Goal: Task Accomplishment & Management: Complete application form

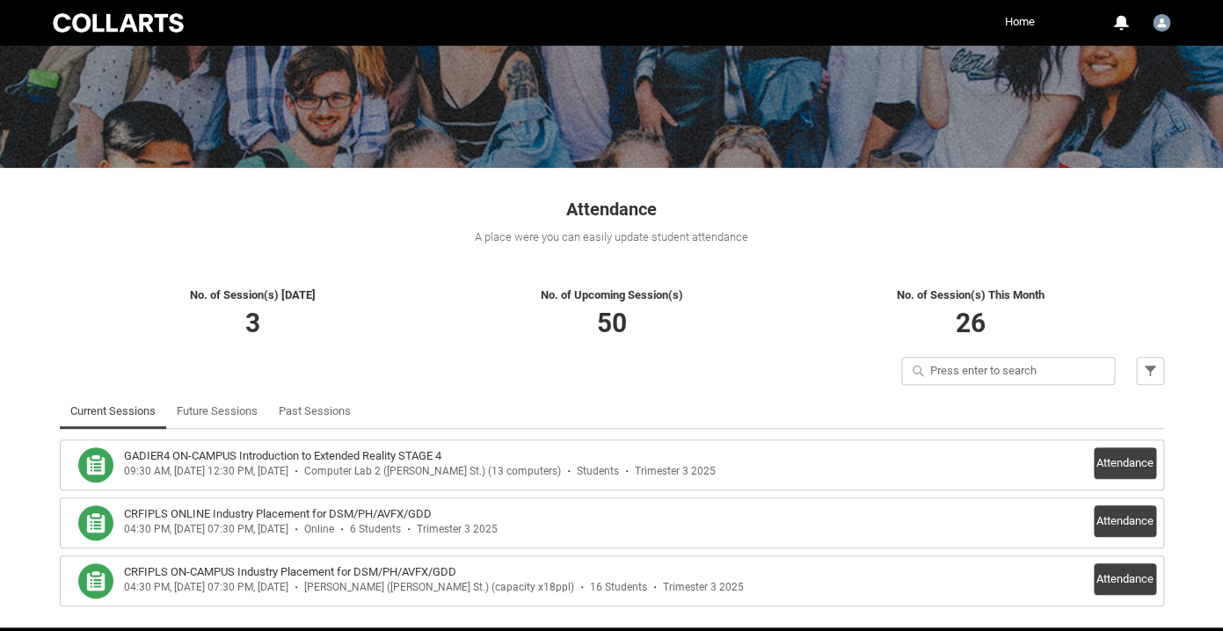
scroll to position [232, 0]
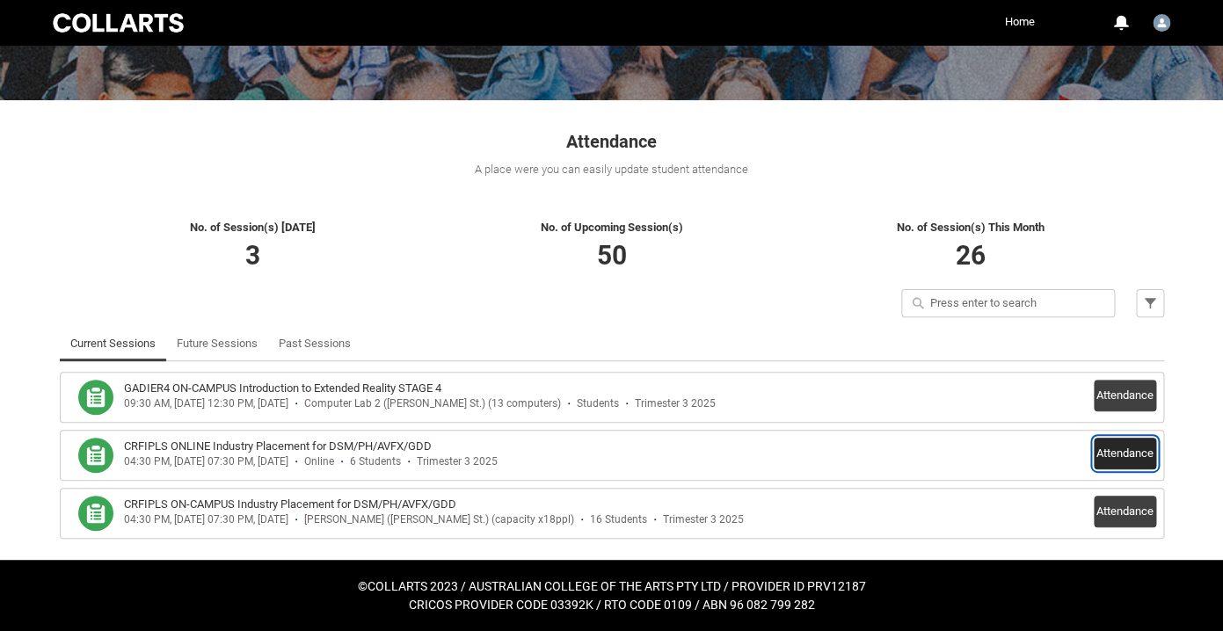
click at [1120, 439] on button "Attendance" at bounding box center [1124, 454] width 62 height 32
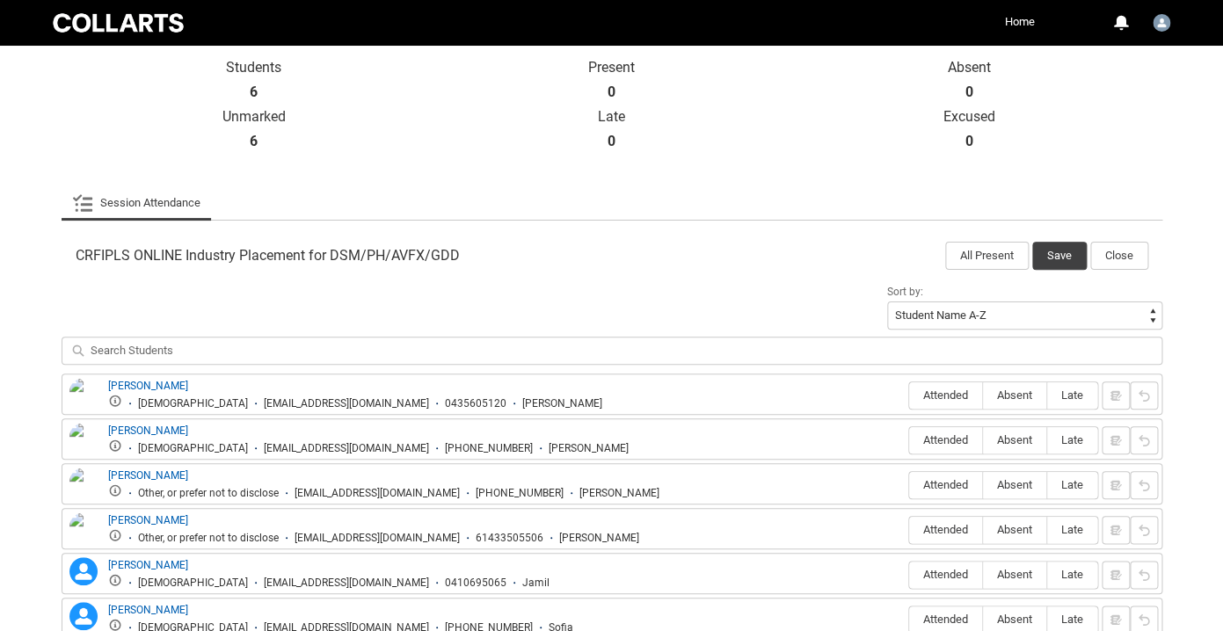
scroll to position [409, 0]
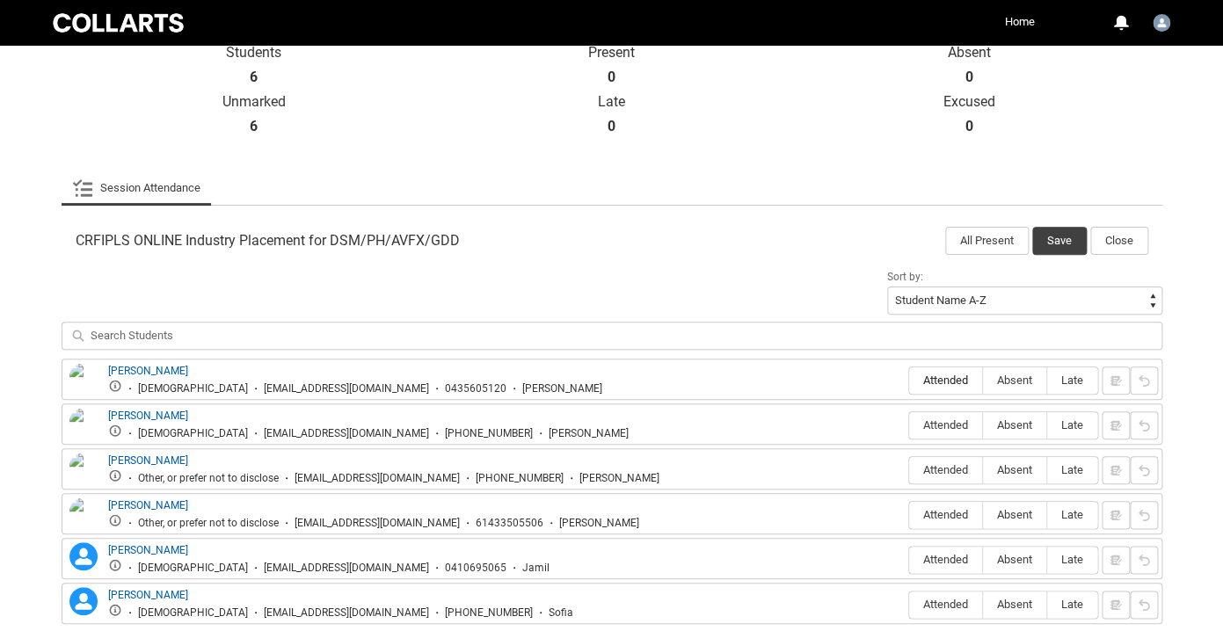
click at [954, 387] on span "Attended" at bounding box center [945, 380] width 73 height 13
click at [909, 381] on input "Attended" at bounding box center [908, 380] width 1 height 1
type lightning-radio-group "Attended"
radio input "true"
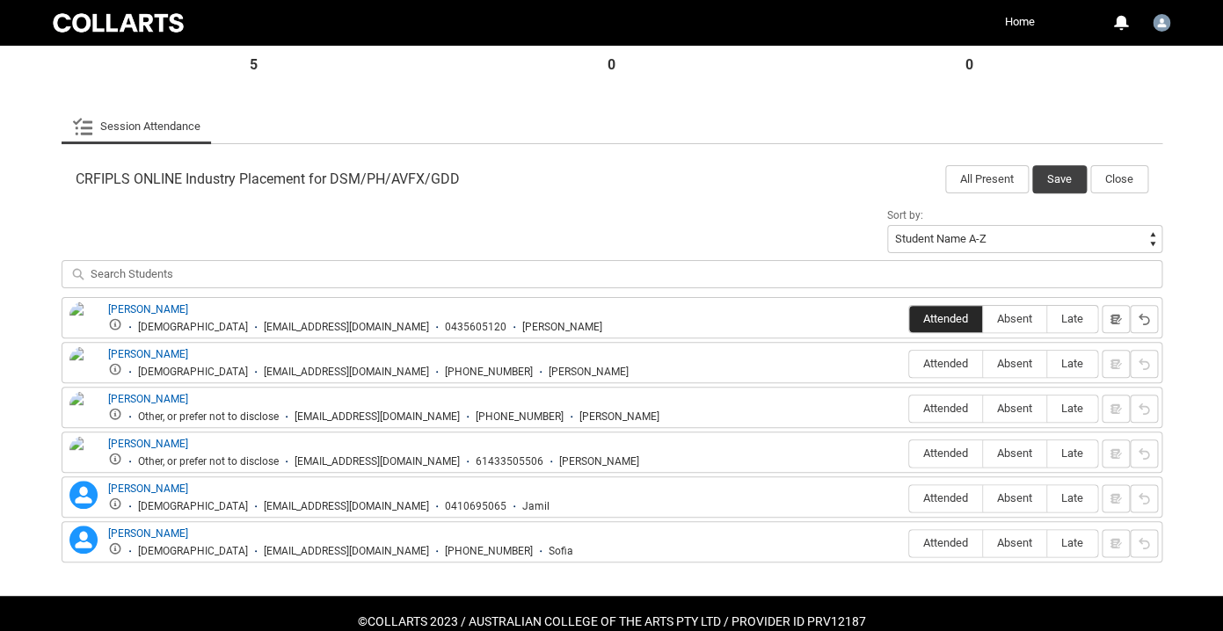
scroll to position [506, 0]
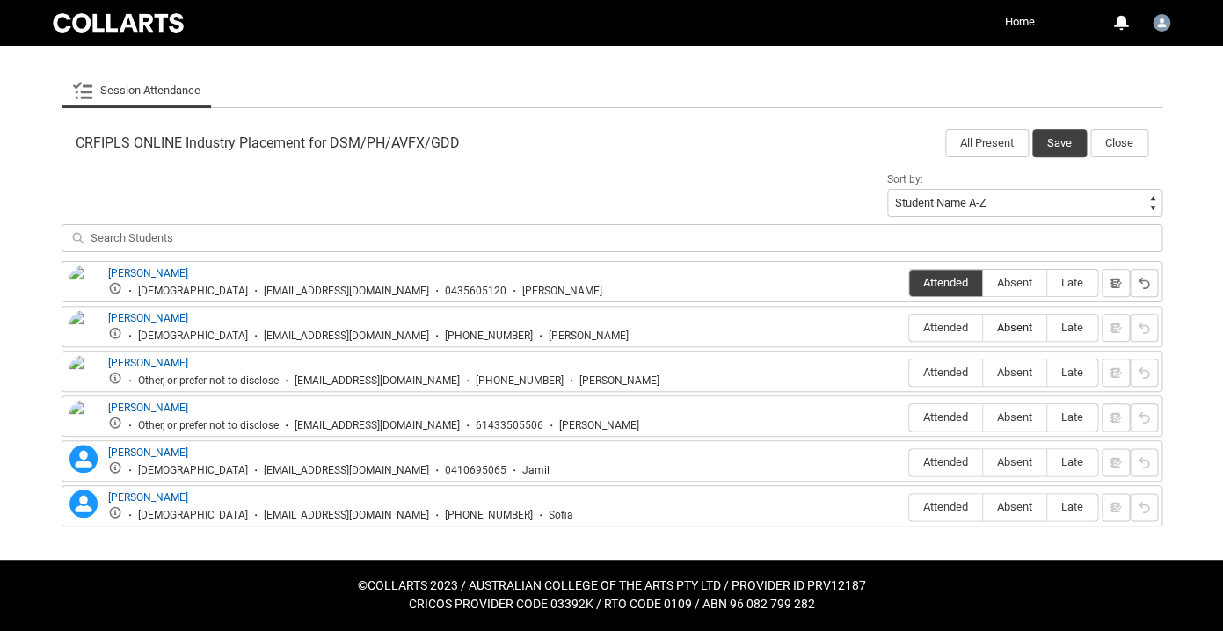
click at [1012, 333] on span "Absent" at bounding box center [1014, 327] width 63 height 13
click at [983, 328] on input "Absent" at bounding box center [982, 327] width 1 height 1
type lightning-radio-group "Absent"
radio input "true"
click at [1014, 377] on span "Absent" at bounding box center [1014, 372] width 63 height 13
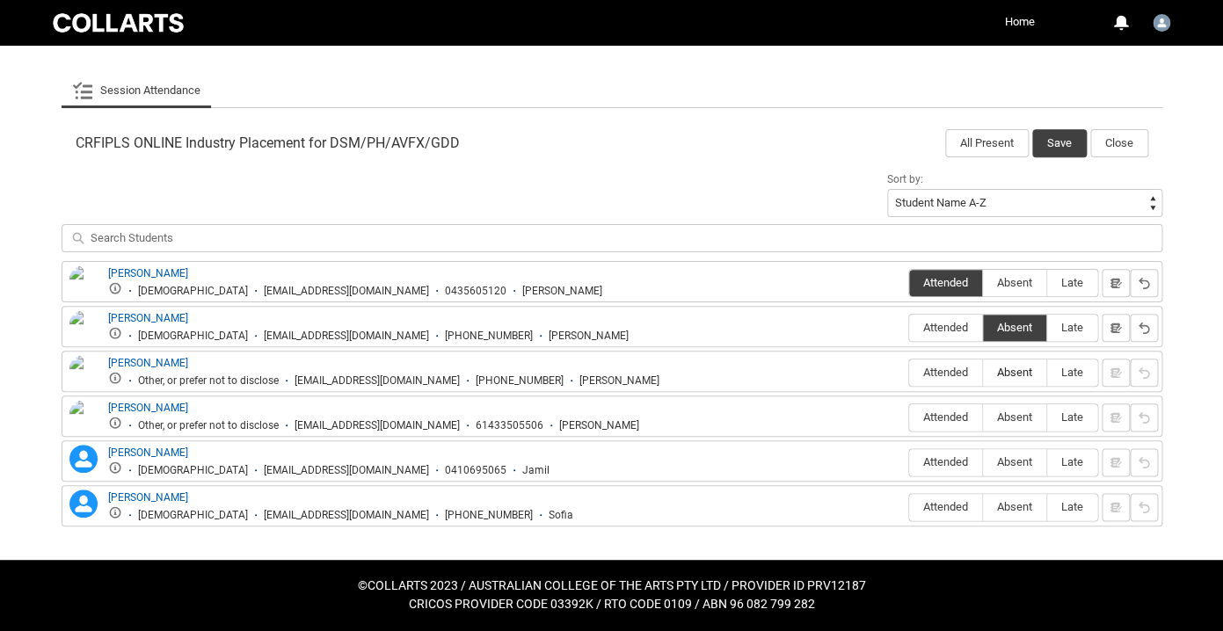
click at [983, 373] on input "Absent" at bounding box center [982, 372] width 1 height 1
type lightning-radio-group "Absent"
radio input "true"
click at [1014, 424] on span "Absent" at bounding box center [1014, 416] width 63 height 13
click at [983, 417] on input "Absent" at bounding box center [982, 417] width 1 height 1
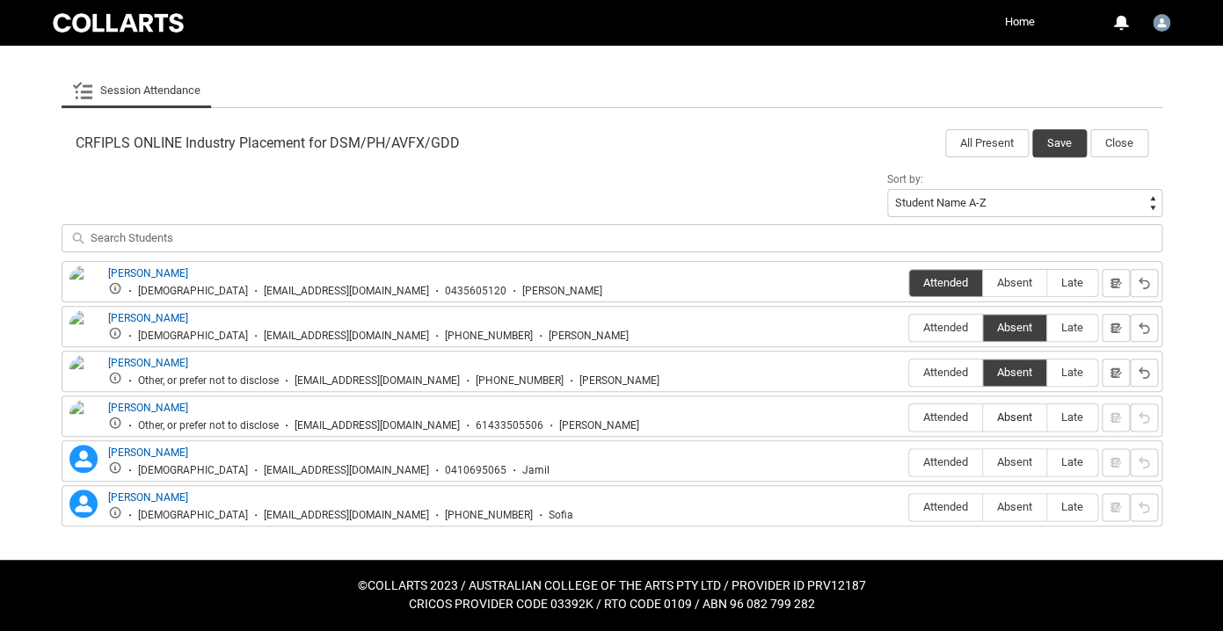
type lightning-radio-group "Absent"
radio input "true"
click at [1024, 468] on span "Absent" at bounding box center [1014, 461] width 63 height 13
click at [983, 462] on input "Absent" at bounding box center [982, 461] width 1 height 1
type lightning-radio-group "Absent"
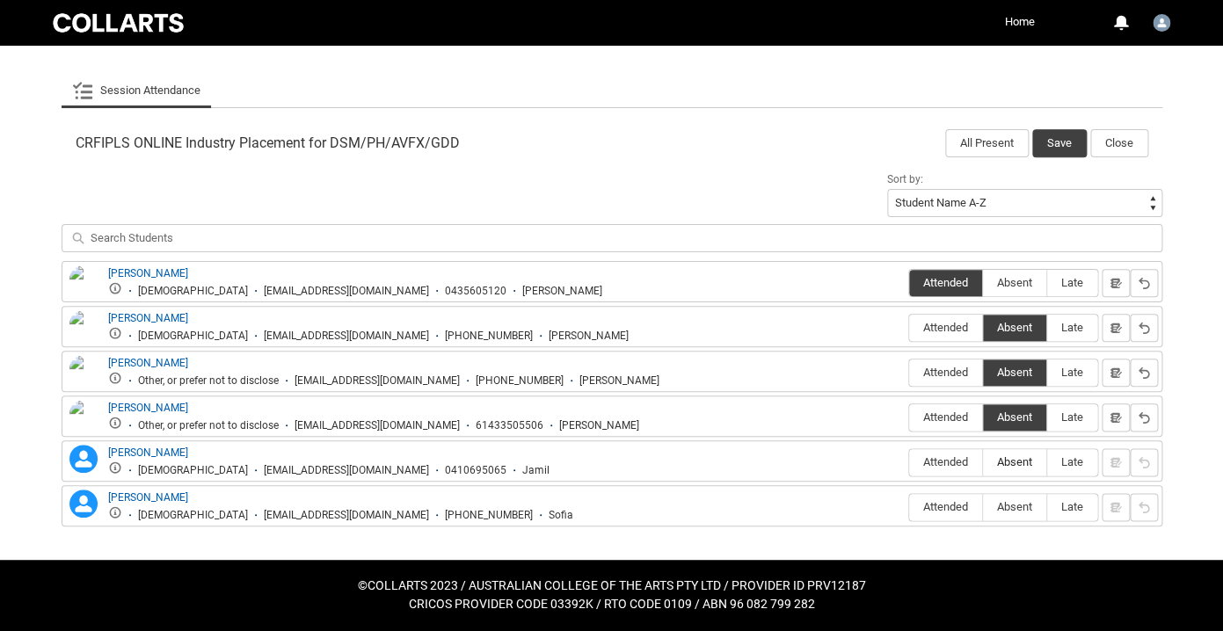
radio input "true"
click at [1026, 503] on span "Absent" at bounding box center [1014, 506] width 63 height 13
click at [983, 506] on input "Absent" at bounding box center [982, 506] width 1 height 1
type lightning-radio-group "Absent"
radio input "true"
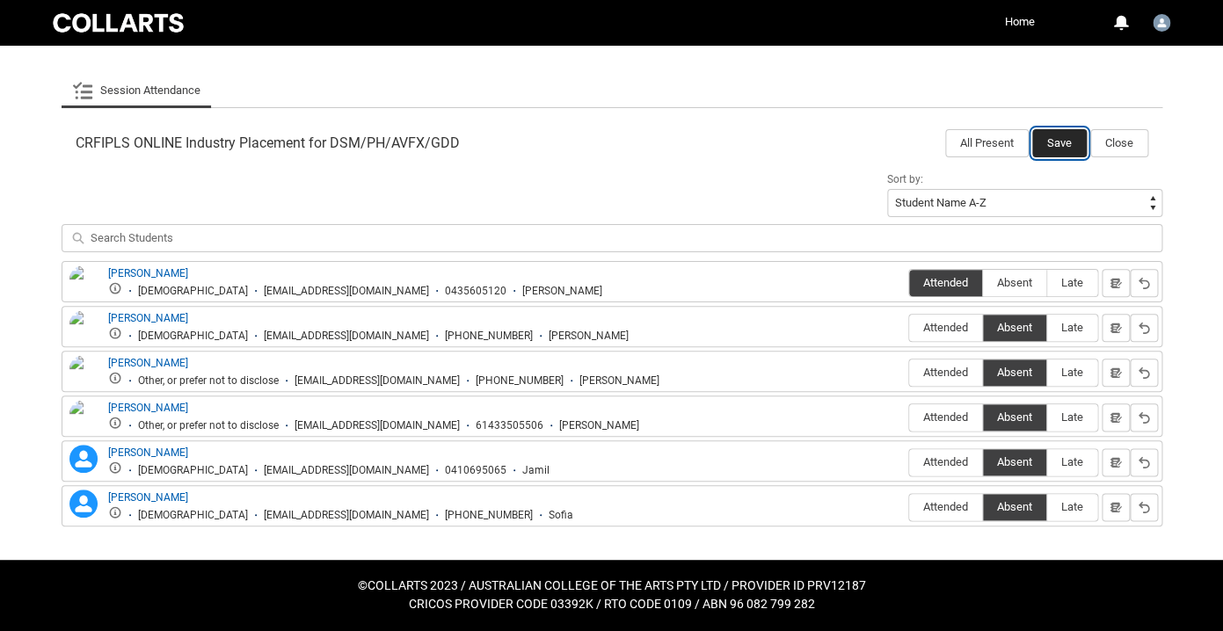
click at [1060, 150] on button "Save" at bounding box center [1059, 143] width 54 height 28
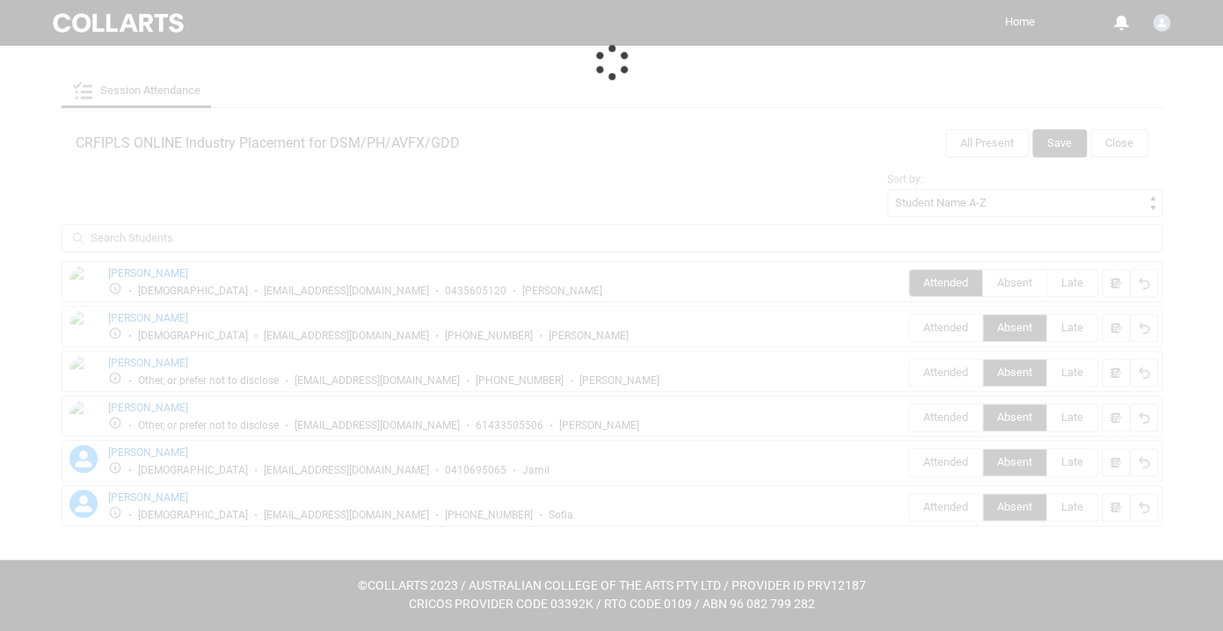
scroll to position [232, 0]
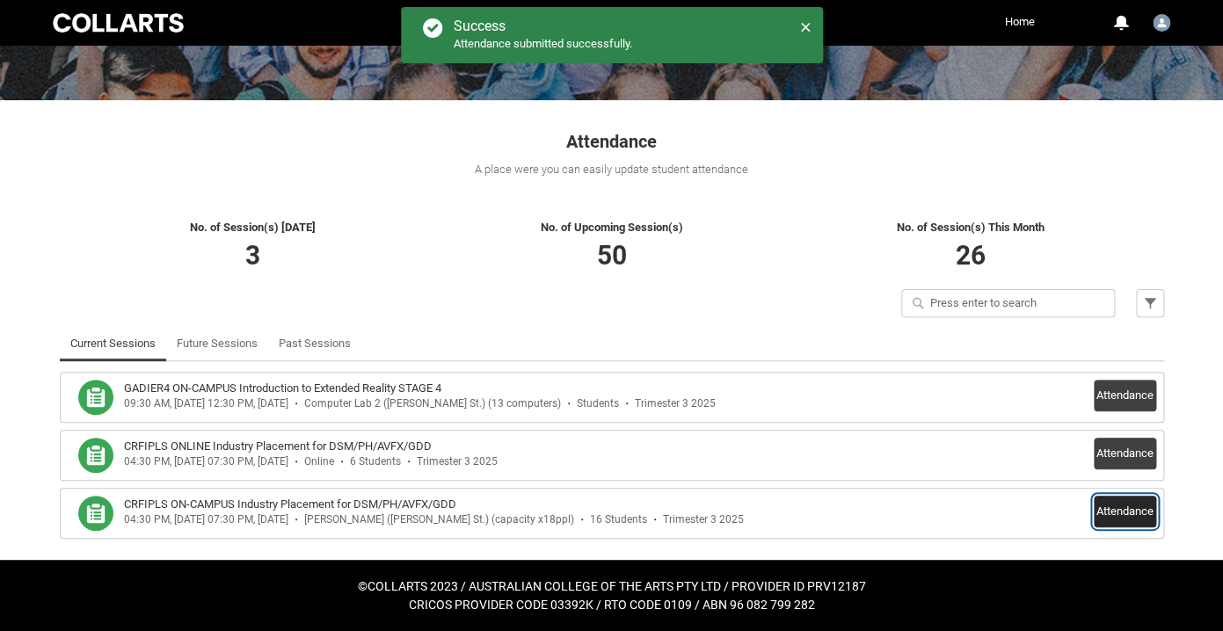
click at [1139, 512] on button "Attendance" at bounding box center [1124, 512] width 62 height 32
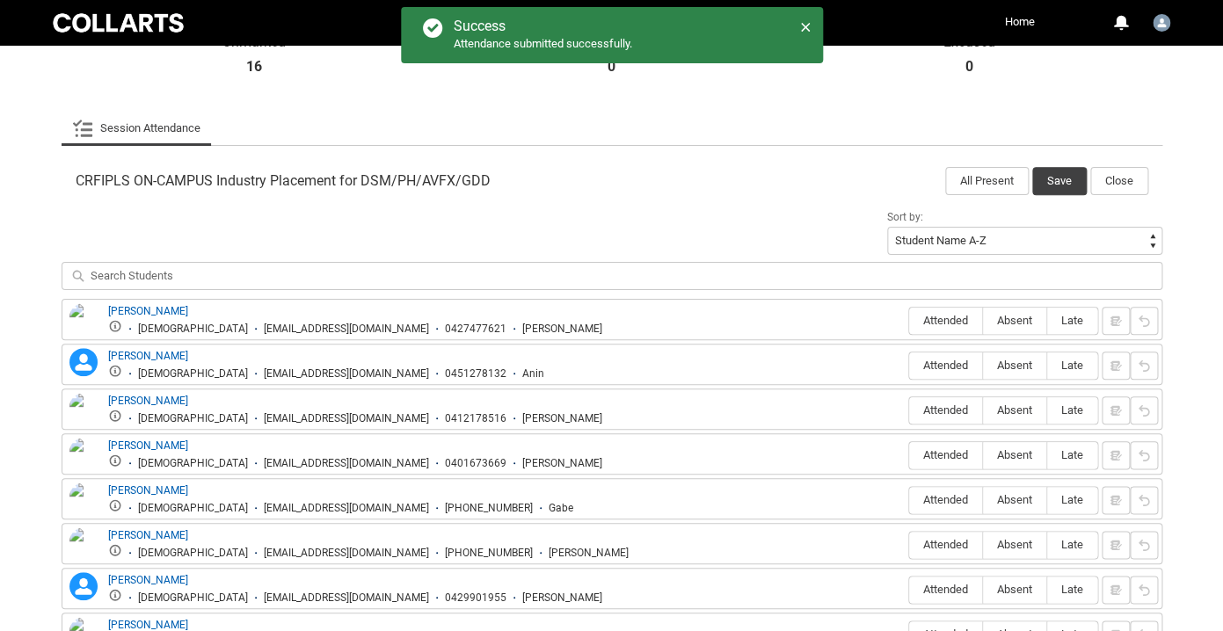
scroll to position [469, 0]
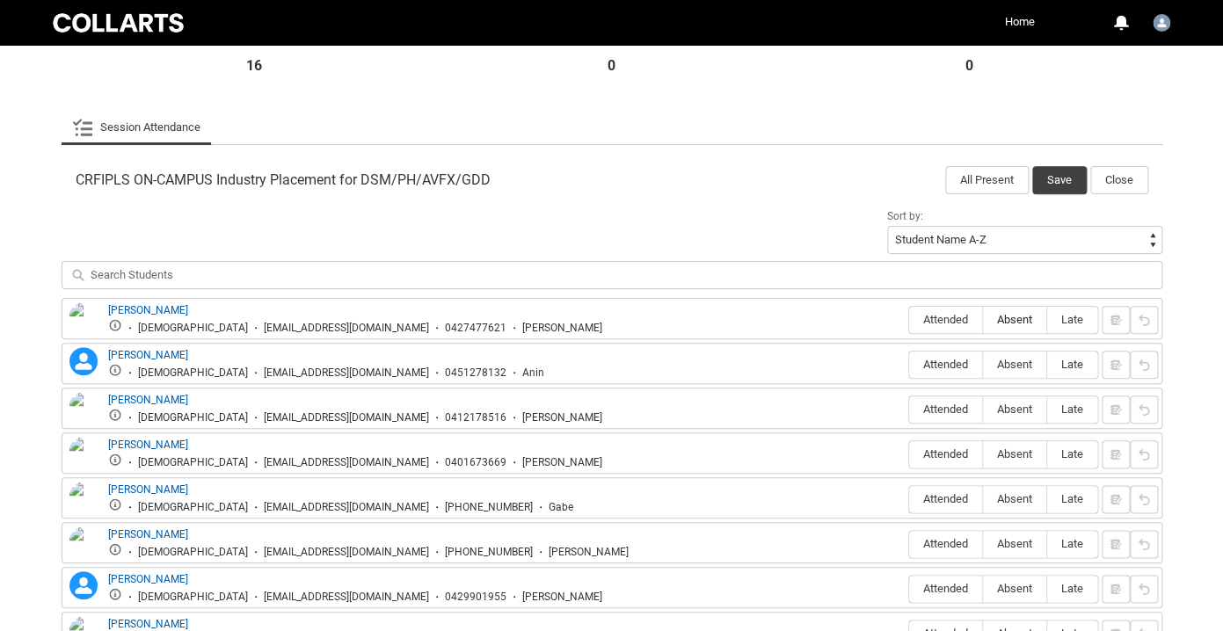
click at [1011, 325] on span "Absent" at bounding box center [1014, 319] width 63 height 13
click at [1017, 367] on span "Absent" at bounding box center [1014, 364] width 63 height 13
click at [983, 365] on input "Absent" at bounding box center [982, 364] width 1 height 1
type lightning-radio-group "Absent"
radio input "true"
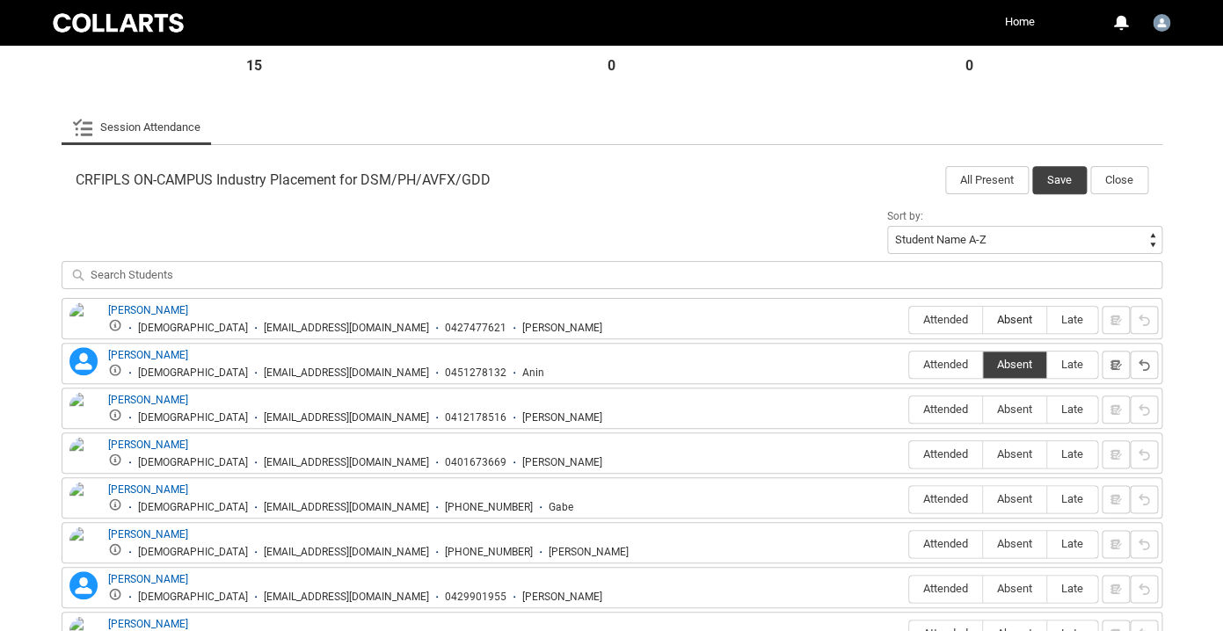
click at [1009, 309] on label "Absent" at bounding box center [1014, 320] width 63 height 27
click at [983, 319] on input "Absent" at bounding box center [982, 319] width 1 height 1
type lightning-radio-group "Absent"
radio input "true"
click at [1020, 406] on span "Absent" at bounding box center [1014, 409] width 63 height 13
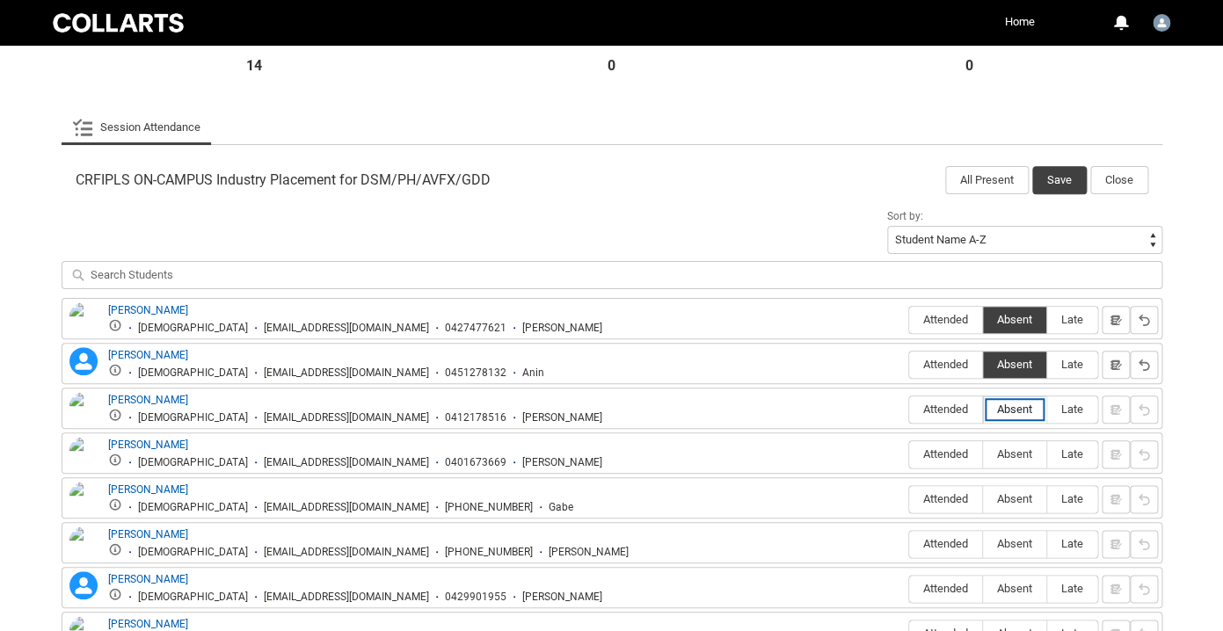
click at [983, 409] on input "Absent" at bounding box center [982, 409] width 1 height 1
type lightning-radio-group "Absent"
radio input "true"
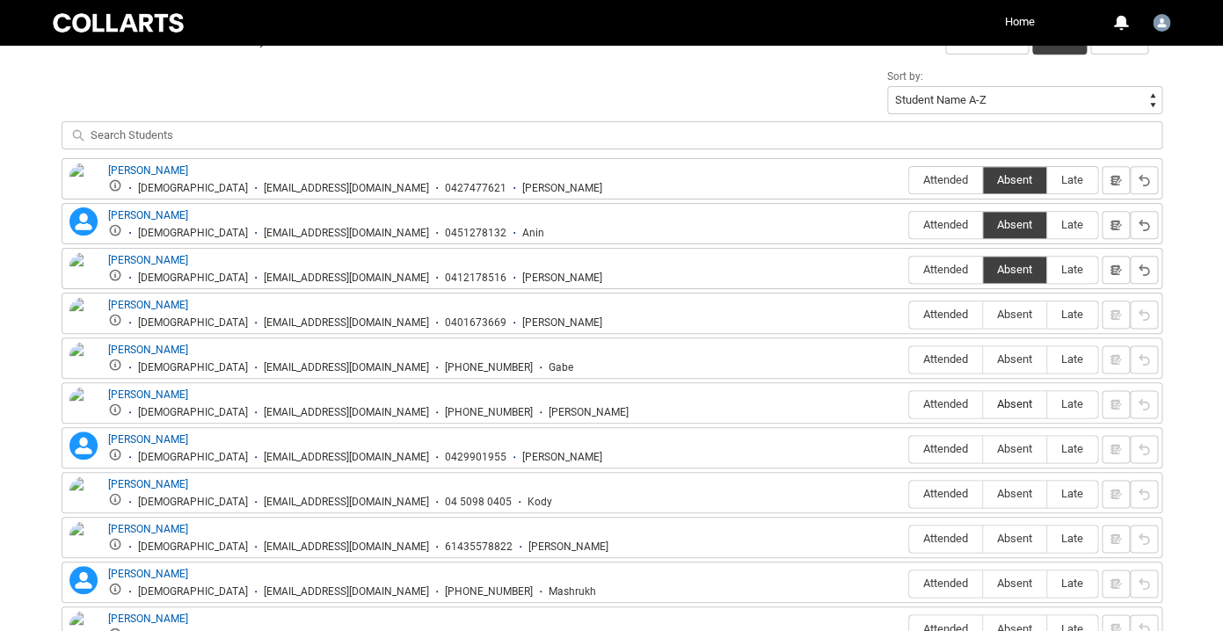
scroll to position [635, 0]
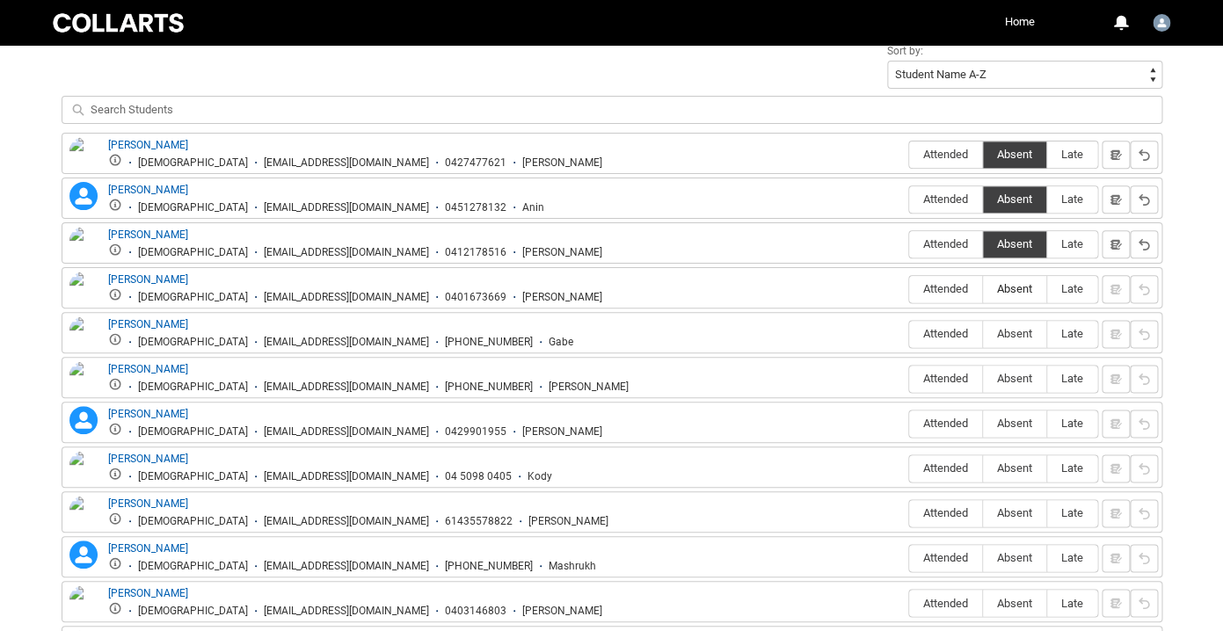
click at [1012, 294] on span "Absent" at bounding box center [1014, 288] width 63 height 13
click at [983, 289] on input "Absent" at bounding box center [982, 288] width 1 height 1
type lightning-radio-group "Absent"
radio input "true"
click at [1012, 360] on div "[PERSON_NAME] [DEMOGRAPHIC_DATA] [EMAIL_ADDRESS][DOMAIN_NAME] [PHONE_NUMBER] [P…" at bounding box center [612, 377] width 1100 height 41
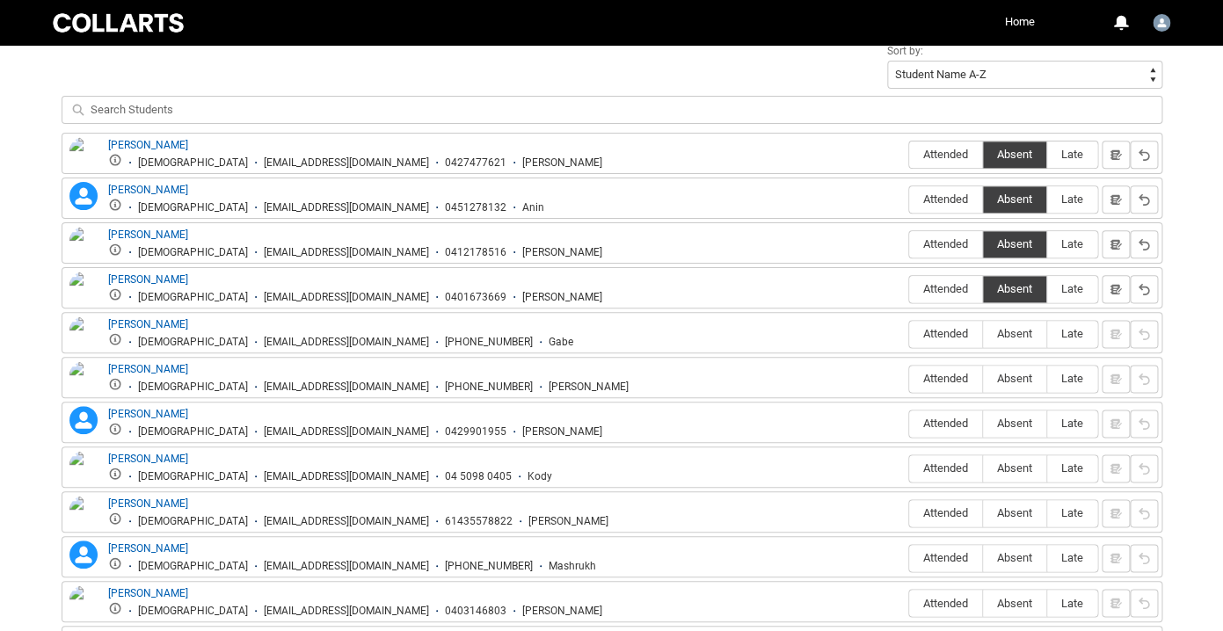
click at [1012, 350] on div "[PERSON_NAME] [DEMOGRAPHIC_DATA] [EMAIL_ADDRESS][DOMAIN_NAME] [PHONE_NUMBER] Ga…" at bounding box center [612, 332] width 1100 height 41
click at [1012, 343] on label "Absent" at bounding box center [1014, 334] width 63 height 27
click at [983, 334] on input "Absent" at bounding box center [982, 333] width 1 height 1
type lightning-radio-group "Absent"
radio input "true"
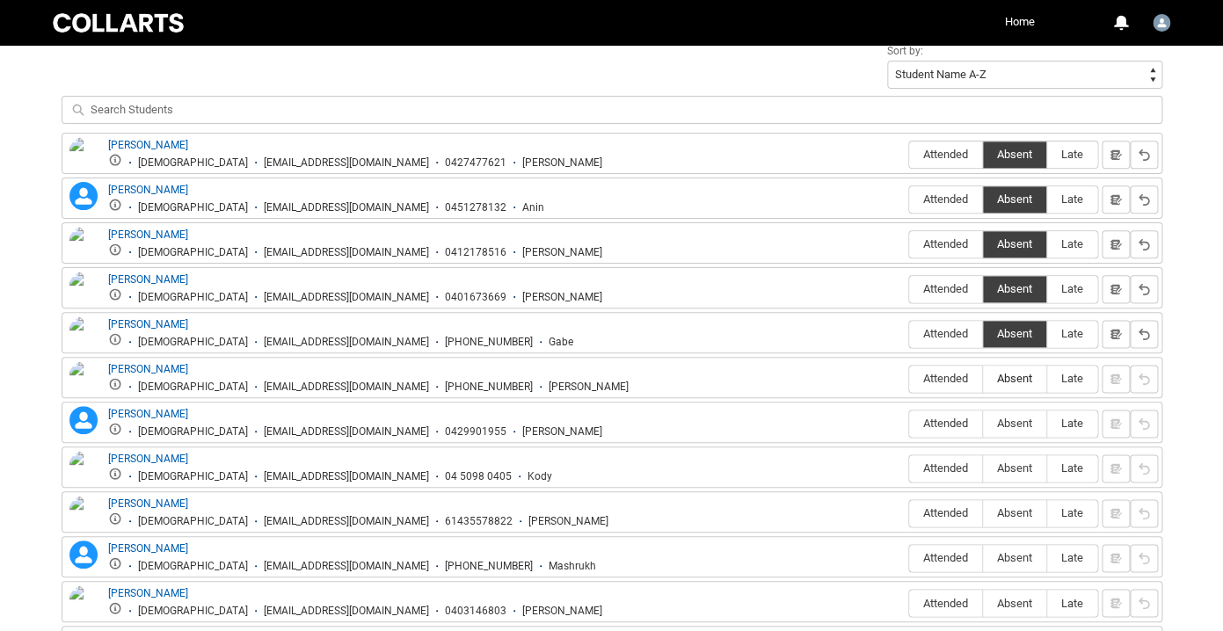
click at [1012, 381] on span "Absent" at bounding box center [1014, 378] width 63 height 13
click at [983, 379] on input "Absent" at bounding box center [982, 378] width 1 height 1
type lightning-radio-group "Absent"
radio input "true"
click at [1012, 437] on label "Absent" at bounding box center [1014, 423] width 63 height 27
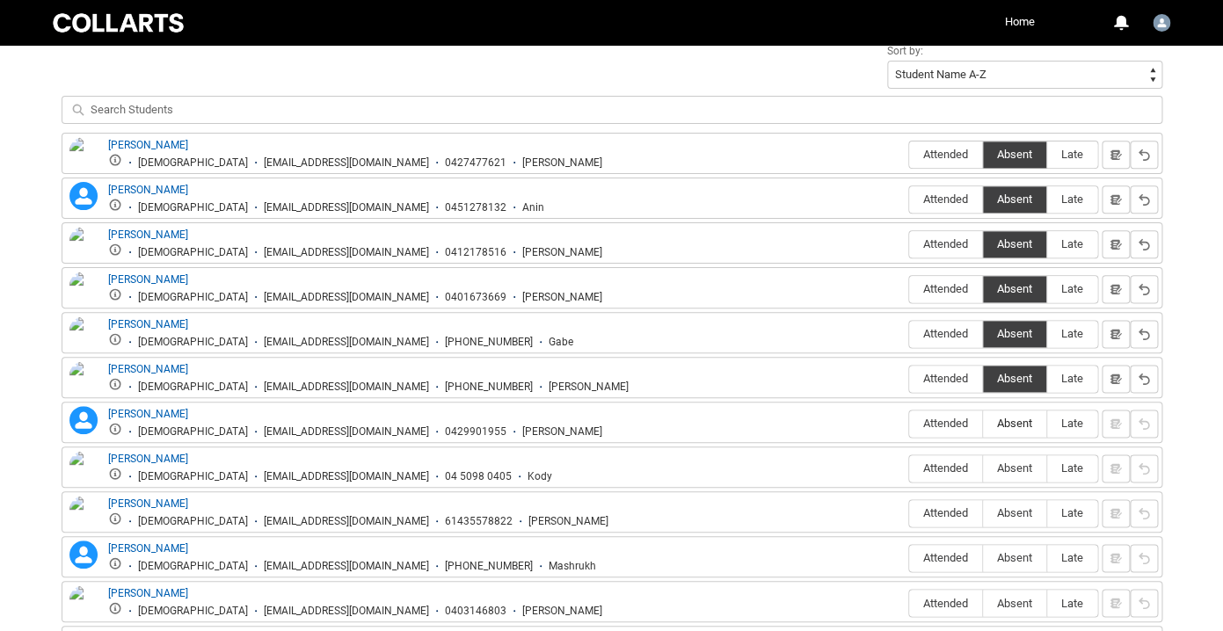
click at [983, 424] on input "Absent" at bounding box center [982, 423] width 1 height 1
type lightning-radio-group "Absent"
radio input "true"
click at [1012, 475] on span "Absent" at bounding box center [1014, 467] width 63 height 13
click at [983, 468] on input "Absent" at bounding box center [982, 468] width 1 height 1
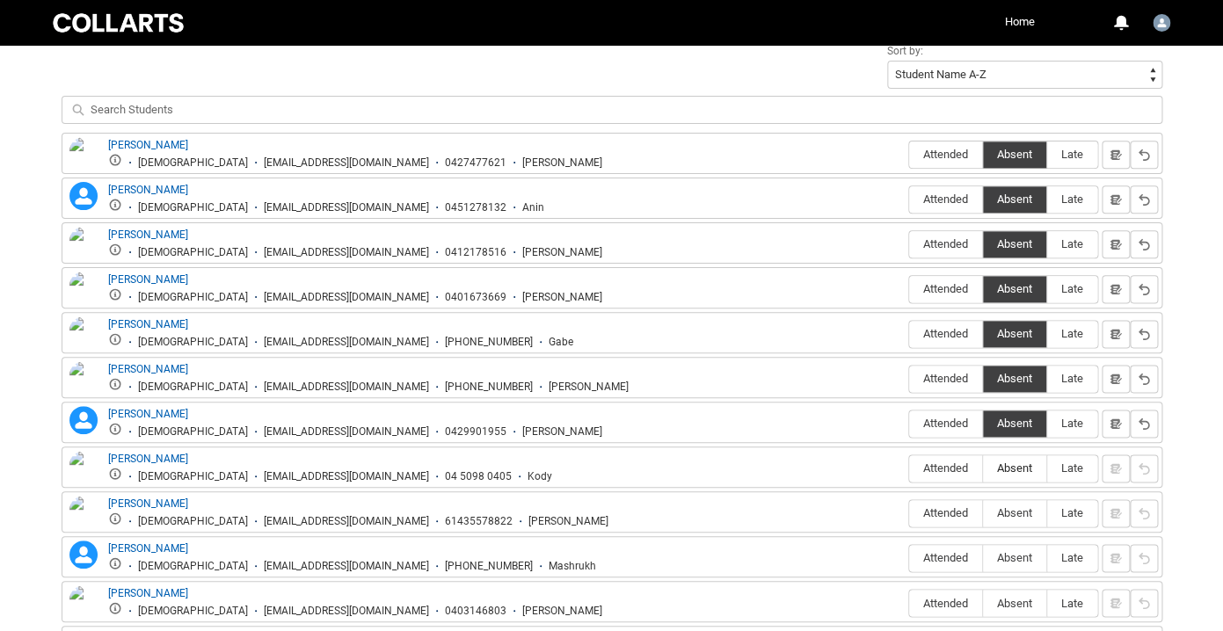
type lightning-radio-group "Absent"
radio input "true"
click at [1012, 519] on span "Absent" at bounding box center [1014, 512] width 63 height 13
click at [983, 513] on input "Absent" at bounding box center [982, 512] width 1 height 1
type lightning-radio-group "Absent"
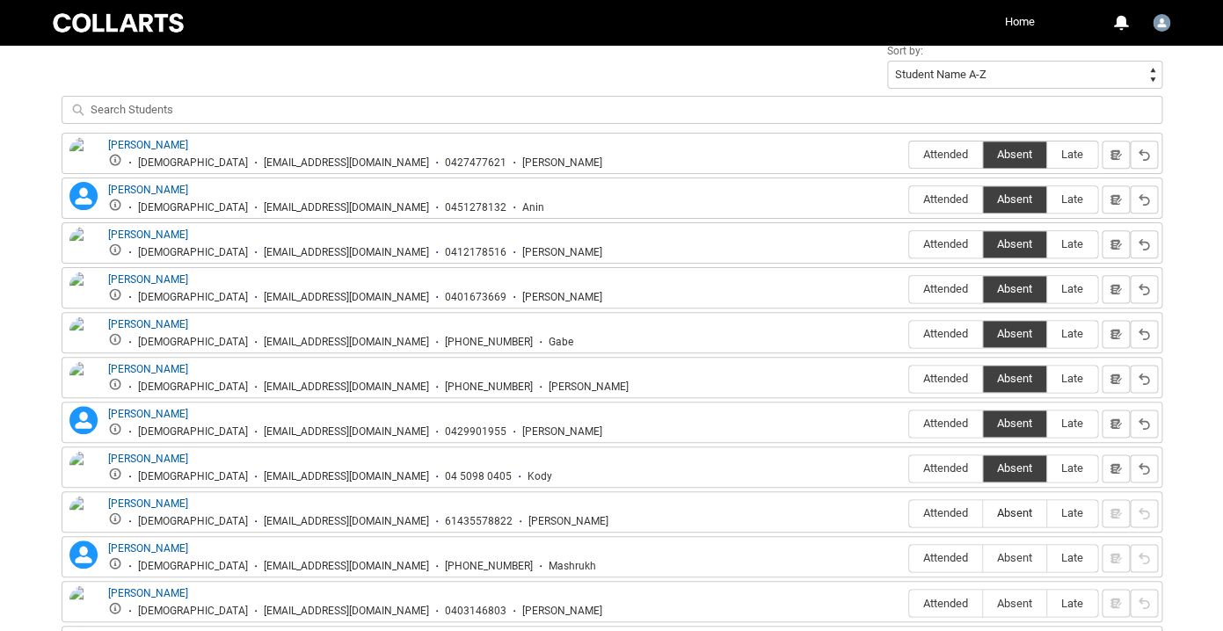
radio input "true"
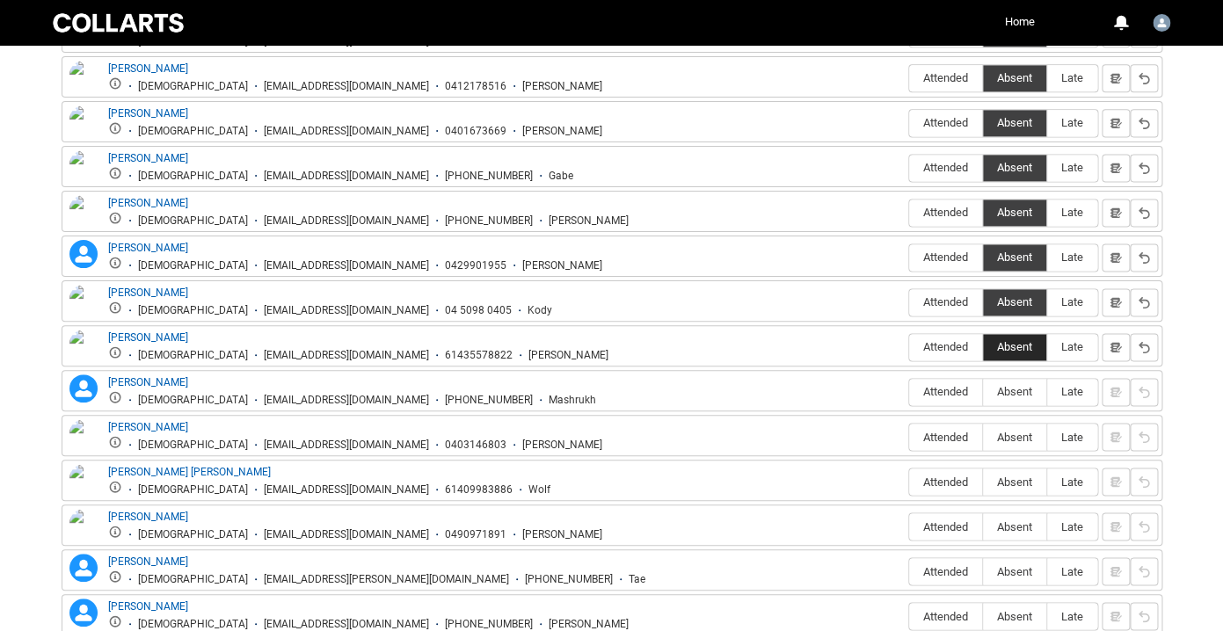
scroll to position [879, 0]
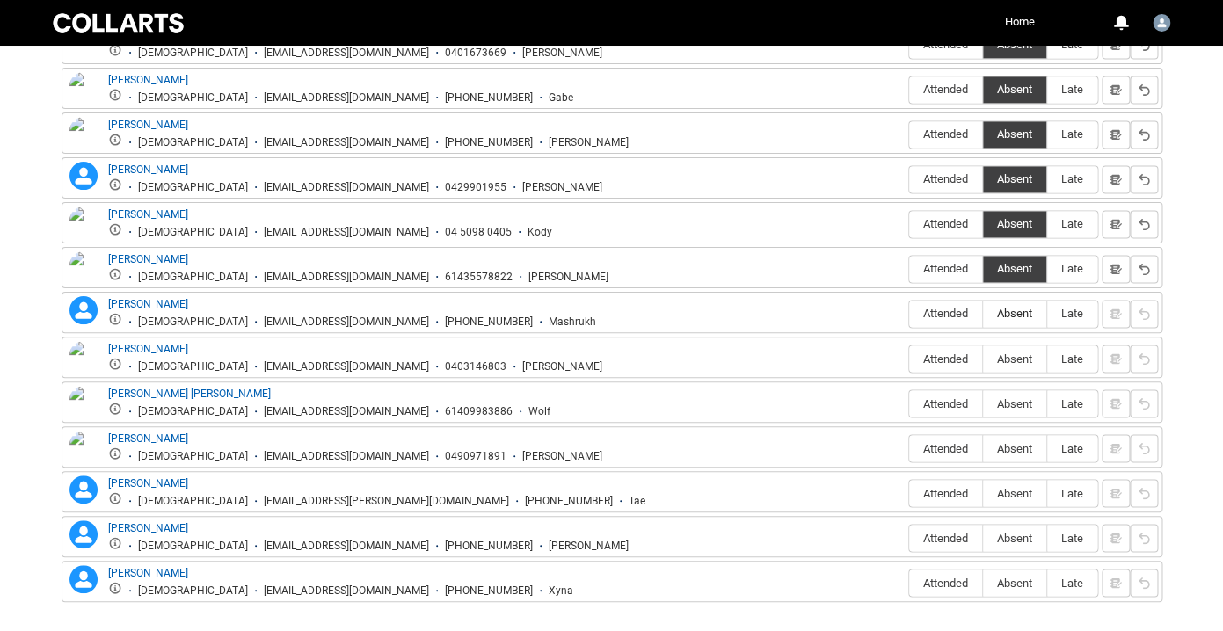
click at [1006, 320] on span "Absent" at bounding box center [1014, 313] width 63 height 13
click at [983, 314] on input "Absent" at bounding box center [982, 313] width 1 height 1
type lightning-radio-group "Absent"
radio input "true"
click at [956, 317] on span "Attended" at bounding box center [945, 313] width 73 height 13
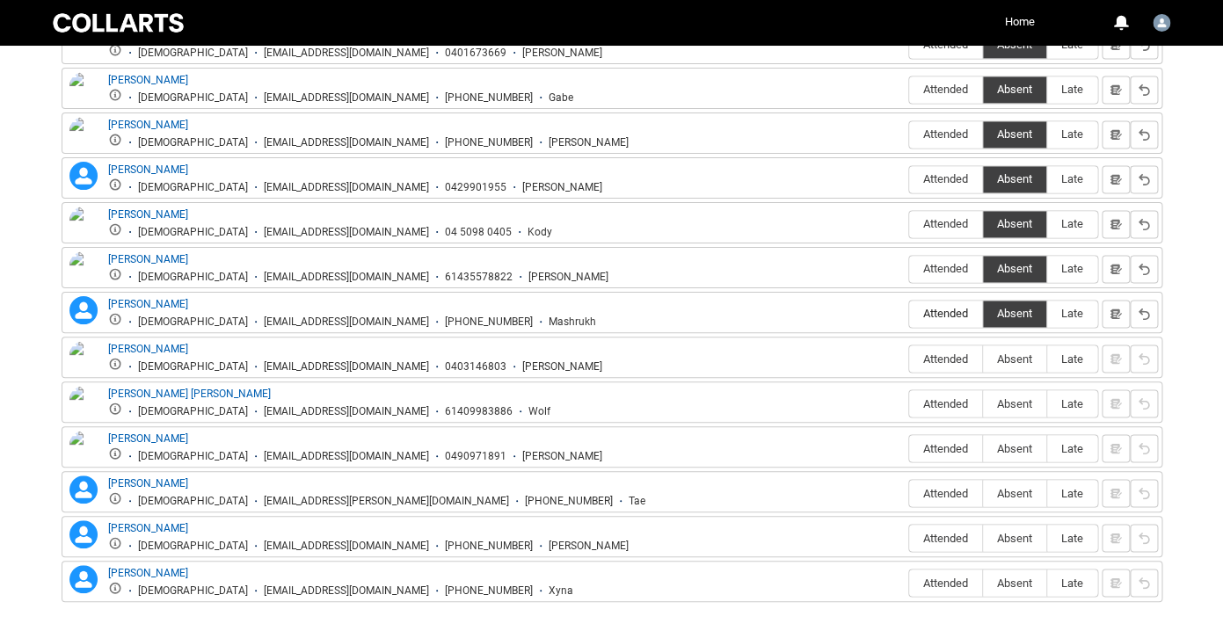
click at [909, 314] on input "Attended" at bounding box center [908, 313] width 1 height 1
type lightning-radio-group "Attended"
radio input "true"
click at [940, 266] on span "Attended" at bounding box center [945, 268] width 73 height 13
click at [909, 268] on input "Attended" at bounding box center [908, 268] width 1 height 1
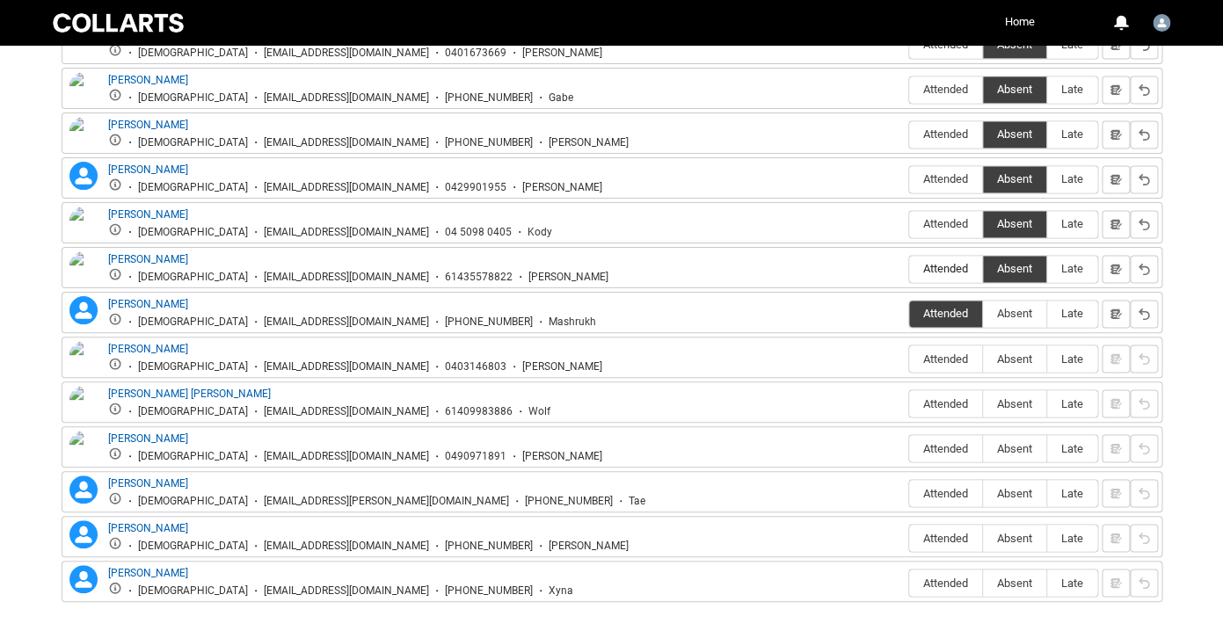
type lightning-radio-group "Attended"
radio input "true"
click at [1015, 358] on span "Absent" at bounding box center [1014, 358] width 63 height 13
click at [983, 358] on input "Absent" at bounding box center [982, 358] width 1 height 1
type lightning-radio-group "Absent"
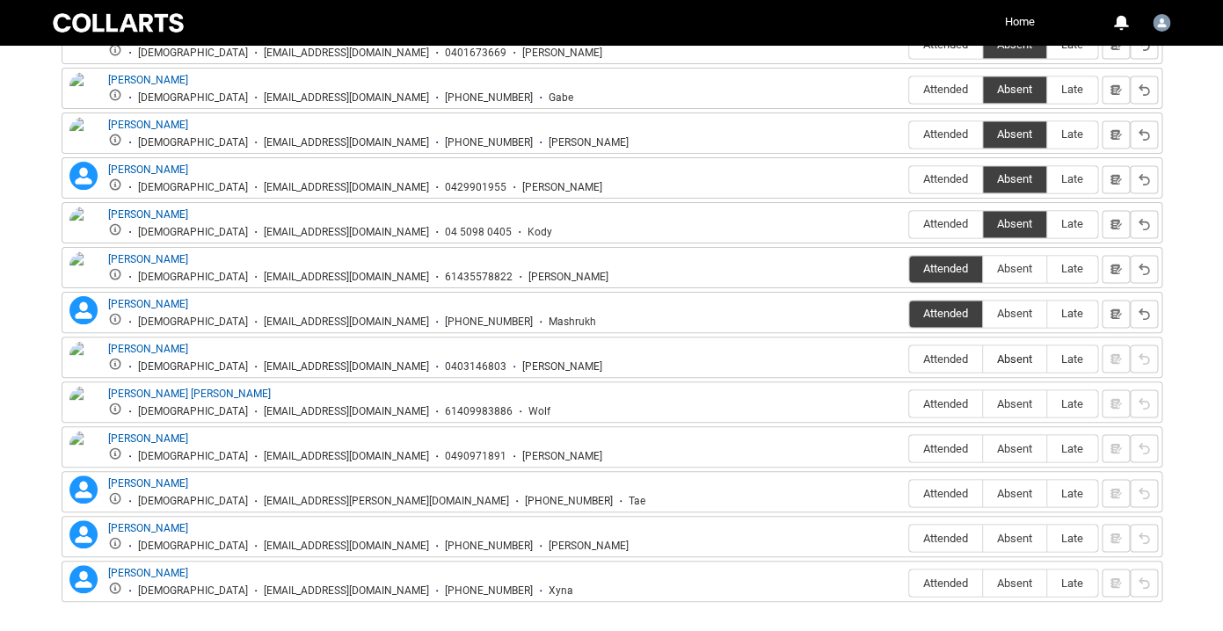
radio input "true"
click at [1016, 410] on span "Absent" at bounding box center [1014, 402] width 63 height 13
click at [983, 403] on input "Absent" at bounding box center [982, 403] width 1 height 1
type lightning-radio-group "Absent"
radio input "true"
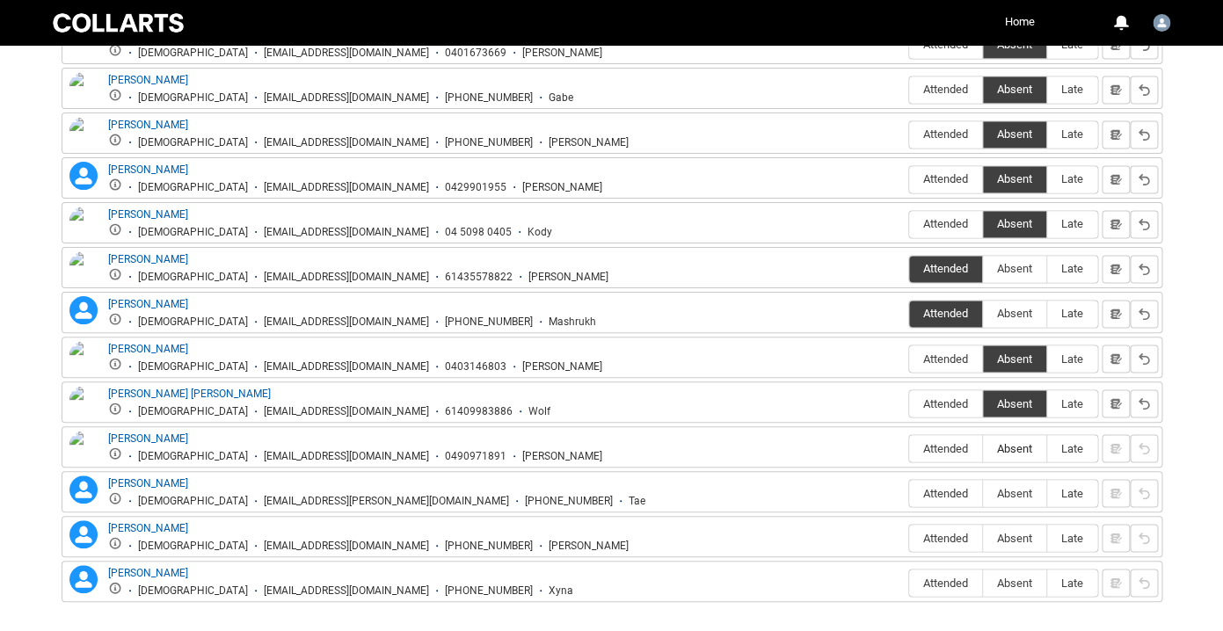
click at [1015, 457] on label "Absent" at bounding box center [1014, 448] width 63 height 27
click at [983, 448] on input "Absent" at bounding box center [982, 447] width 1 height 1
type lightning-radio-group "Absent"
radio input "true"
click at [1015, 497] on span "Absent" at bounding box center [1014, 492] width 63 height 13
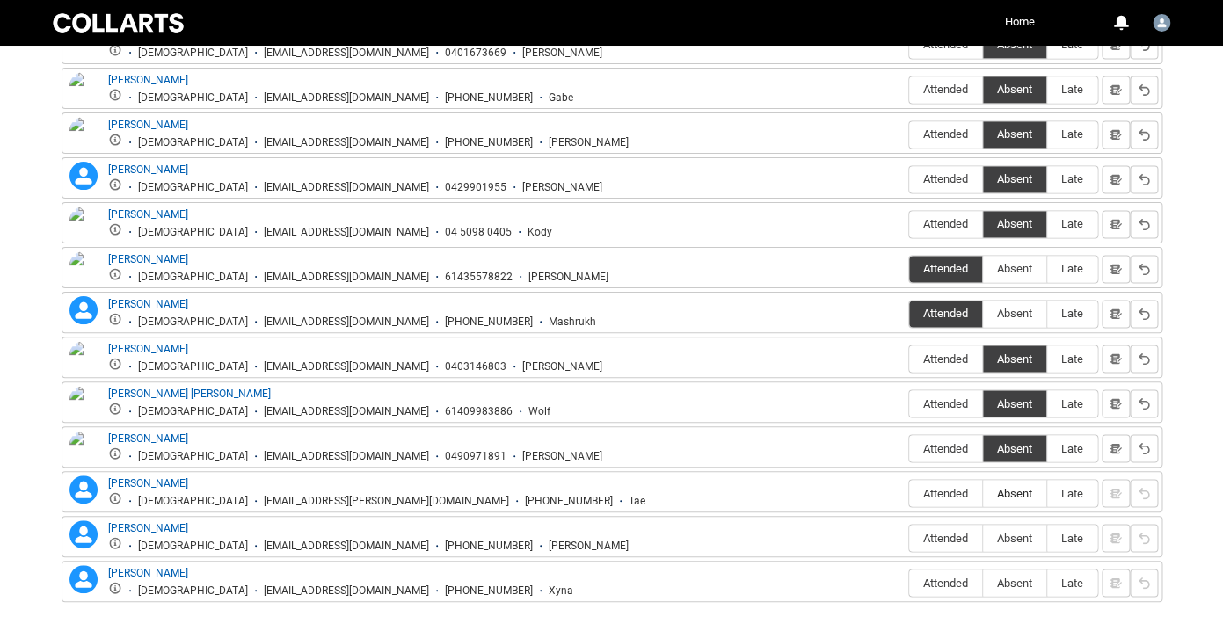
click at [983, 493] on input "Absent" at bounding box center [982, 492] width 1 height 1
type lightning-radio-group "Absent"
radio input "true"
click at [1015, 527] on label "Absent" at bounding box center [1014, 538] width 63 height 27
click at [983, 537] on input "Absent" at bounding box center [982, 537] width 1 height 1
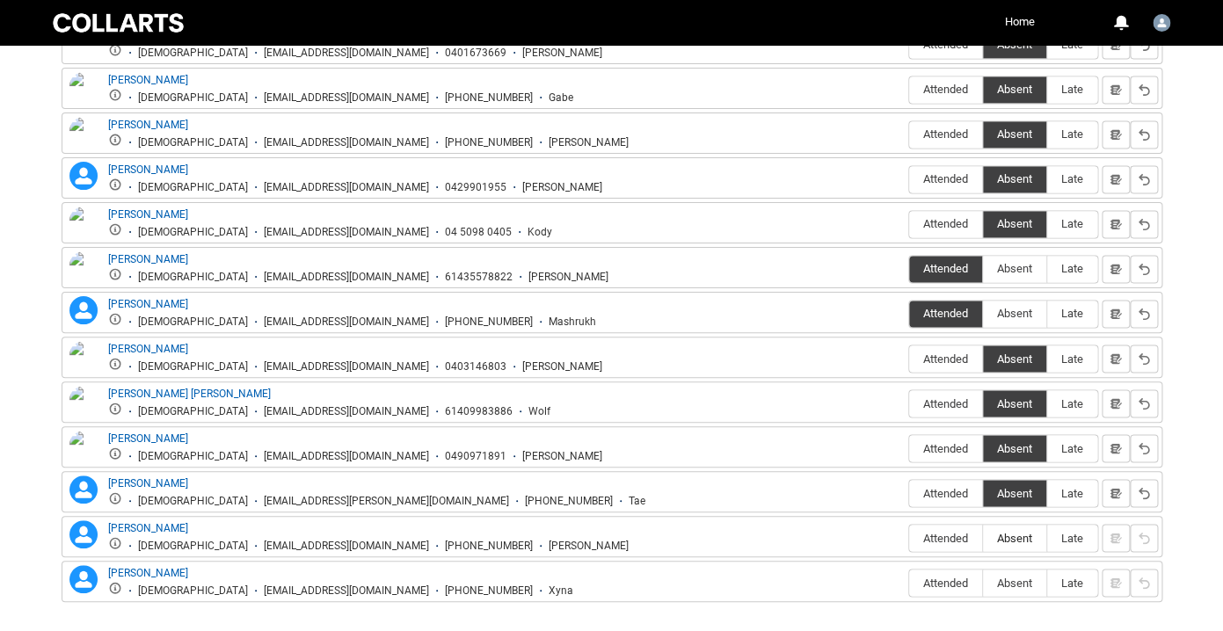
type lightning-radio-group "Absent"
radio input "true"
click at [1018, 578] on span "Absent" at bounding box center [1014, 582] width 63 height 13
click at [983, 582] on input "Absent" at bounding box center [982, 582] width 1 height 1
type lightning-radio-group "Absent"
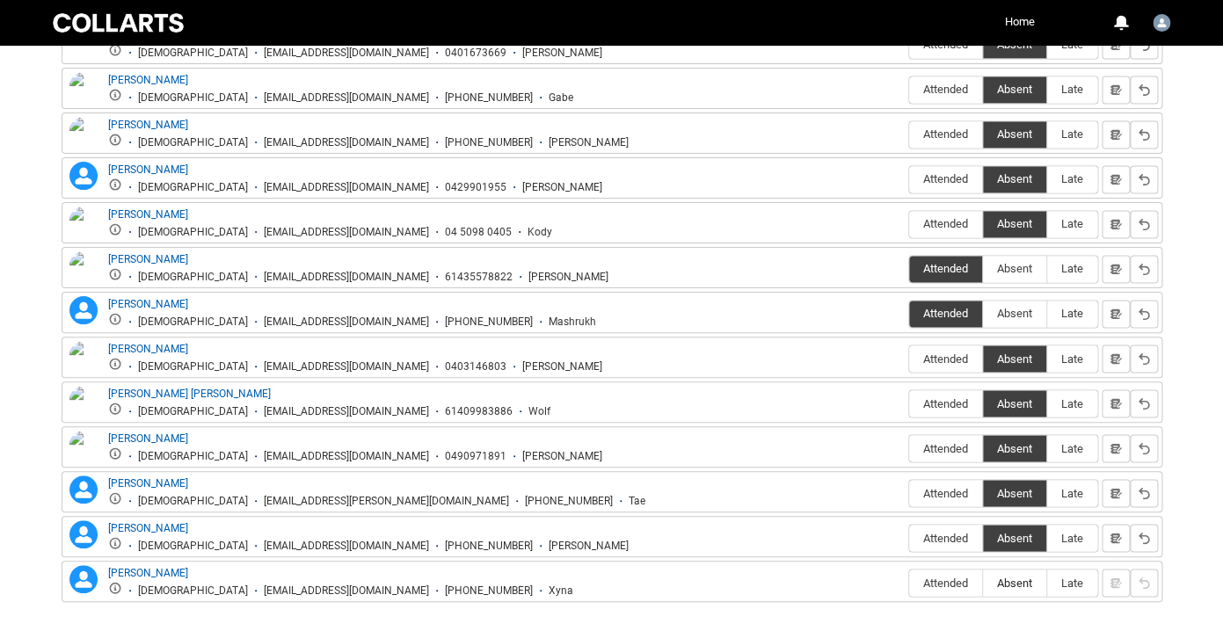
radio input "true"
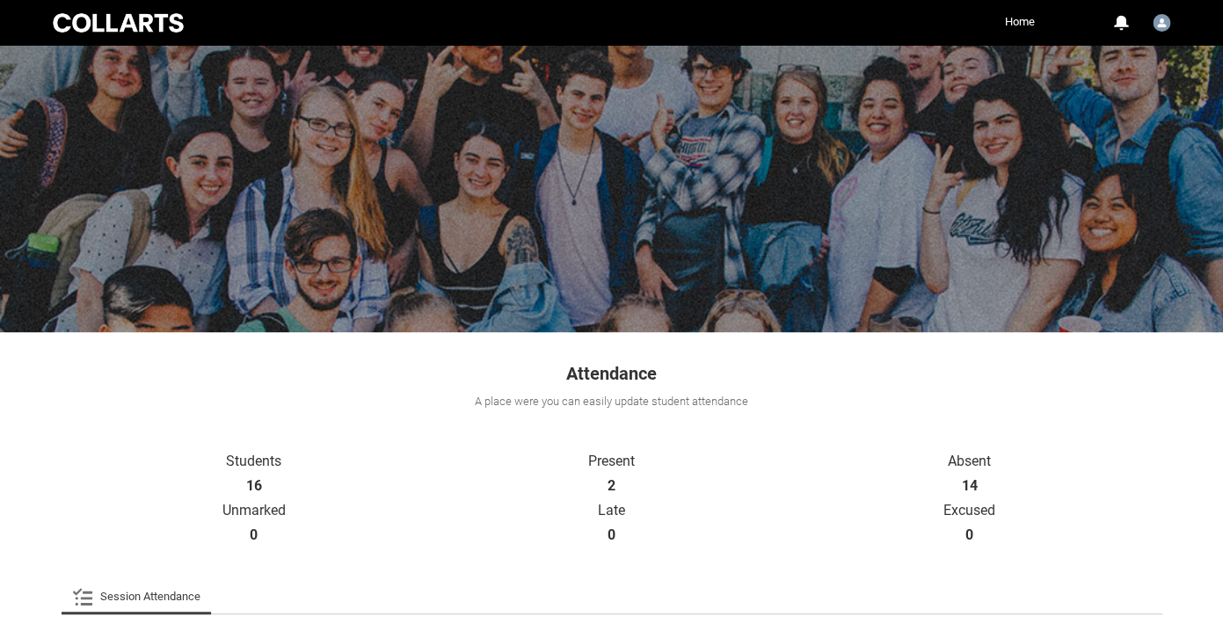
scroll to position [100, 0]
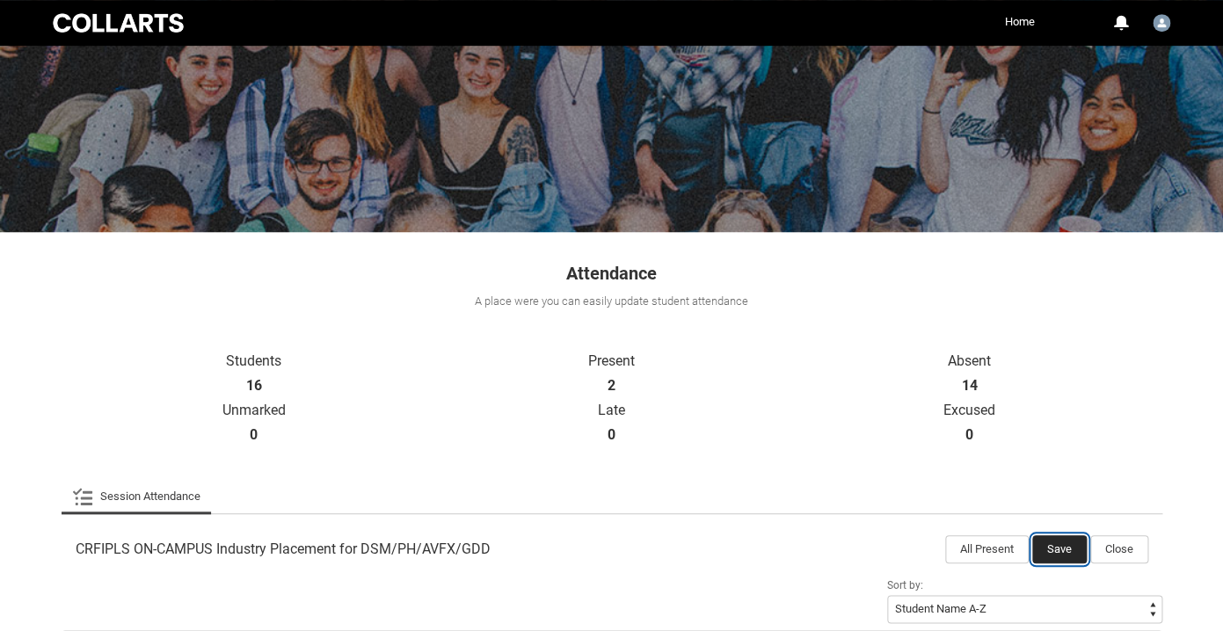
click at [1068, 542] on button "Save" at bounding box center [1059, 549] width 54 height 28
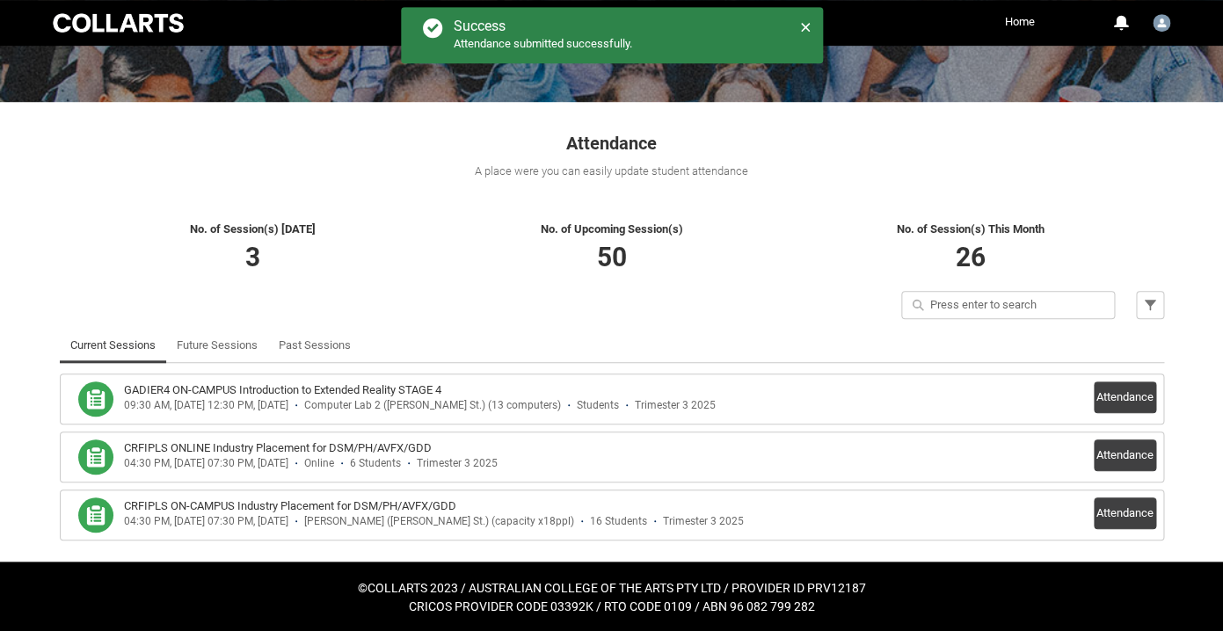
scroll to position [232, 0]
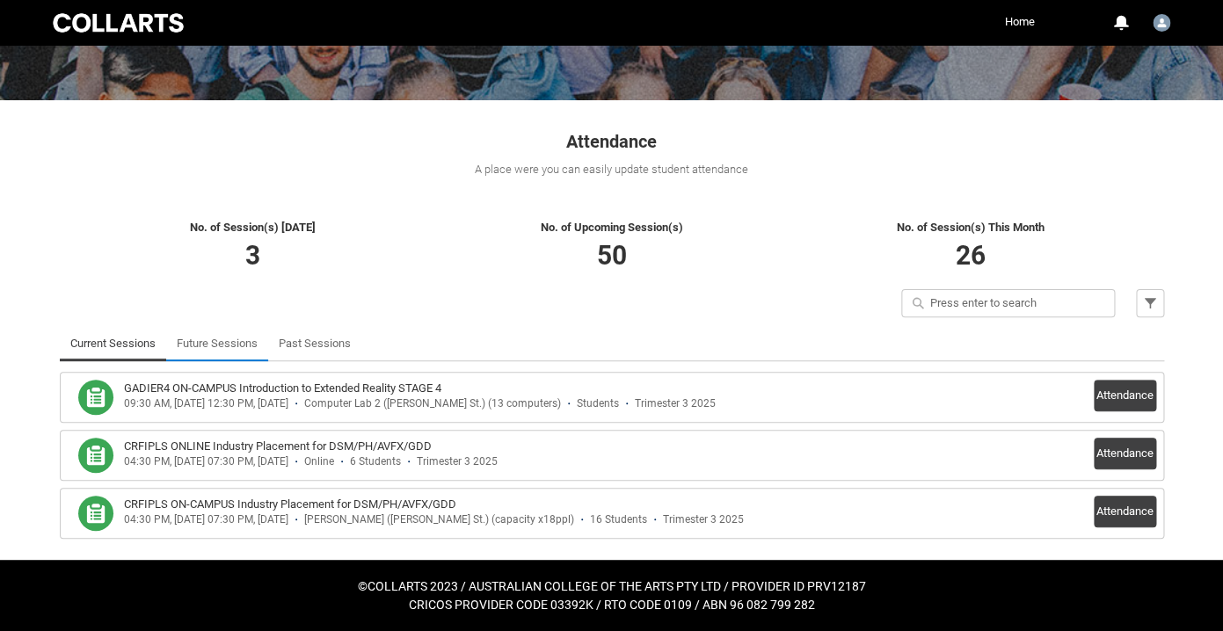
click at [211, 341] on link "Future Sessions" at bounding box center [217, 343] width 81 height 35
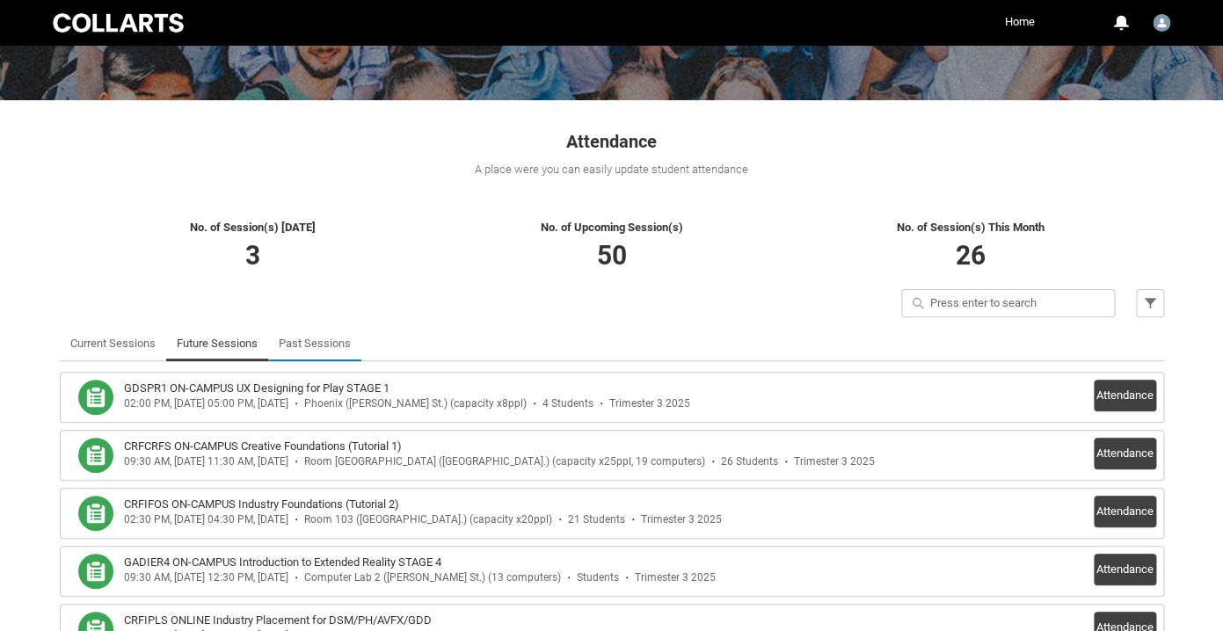
click at [300, 339] on link "Past Sessions" at bounding box center [315, 343] width 72 height 35
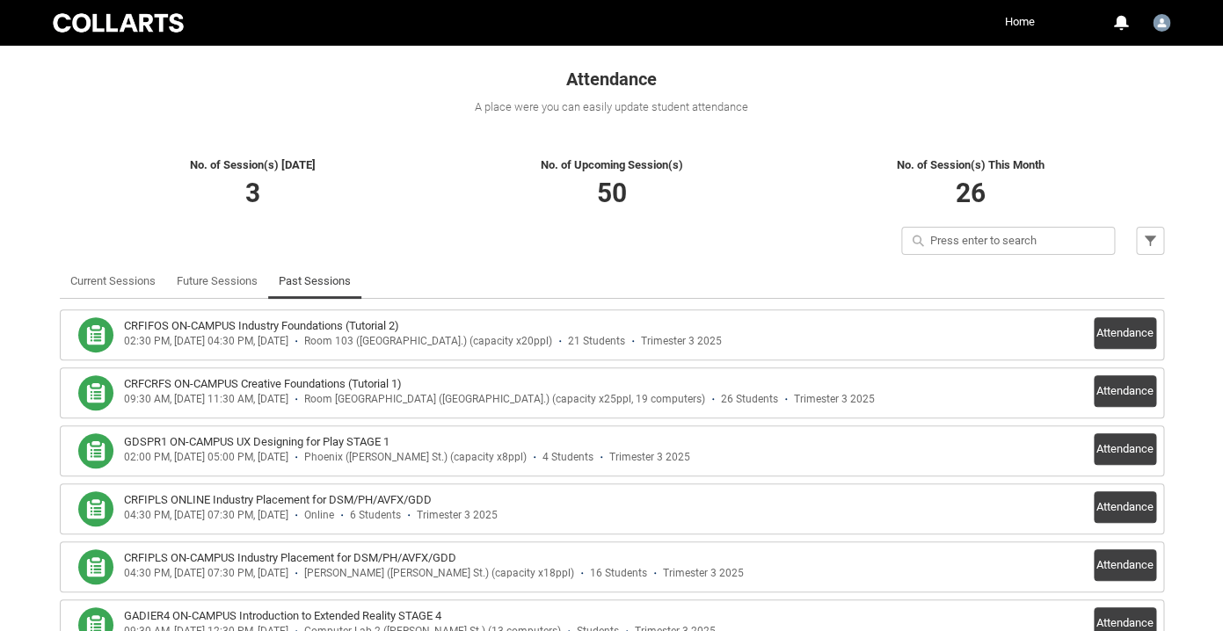
scroll to position [308, 0]
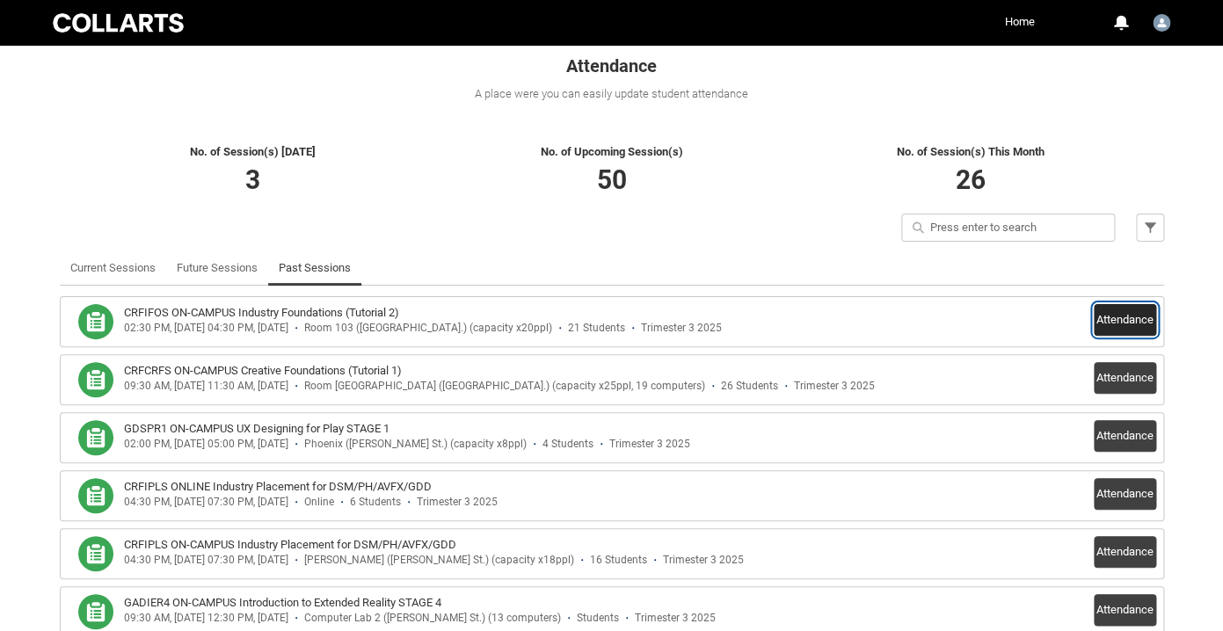
click at [1117, 318] on button "Attendance" at bounding box center [1124, 320] width 62 height 32
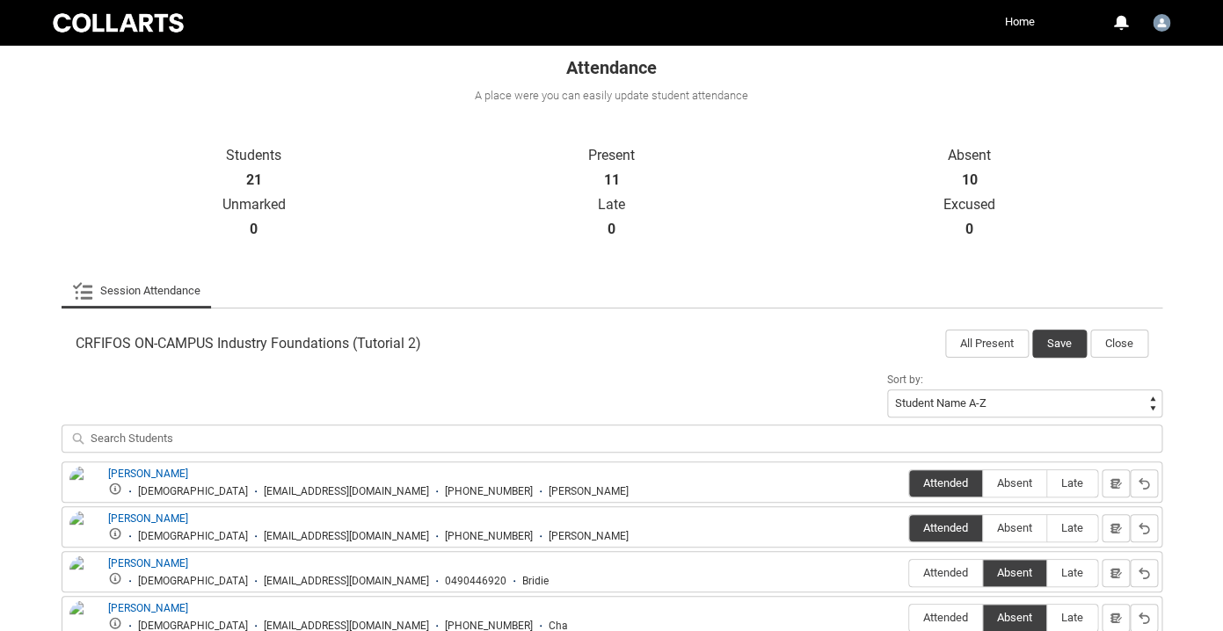
scroll to position [337, 0]
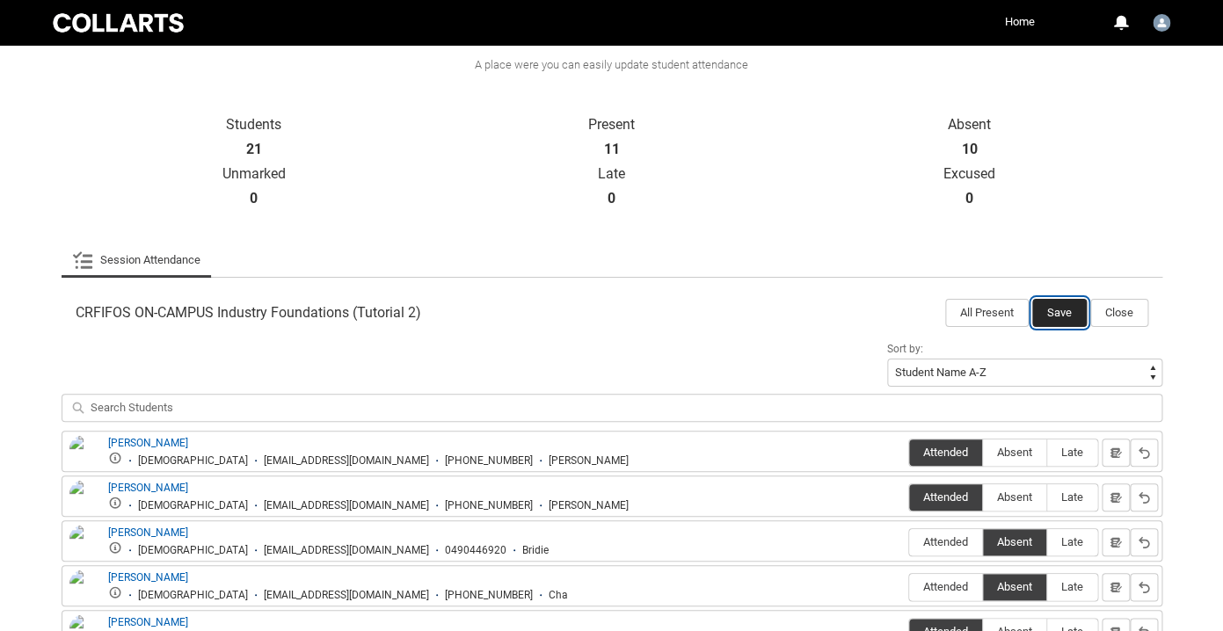
click at [1060, 317] on button "Save" at bounding box center [1059, 313] width 54 height 28
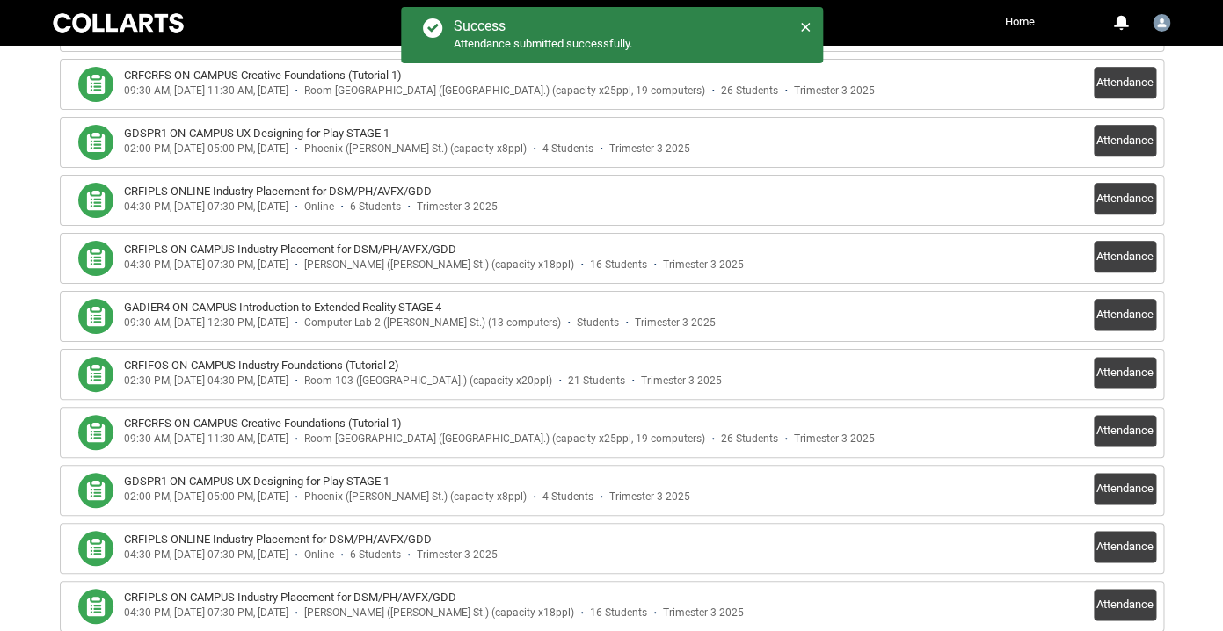
scroll to position [602, 0]
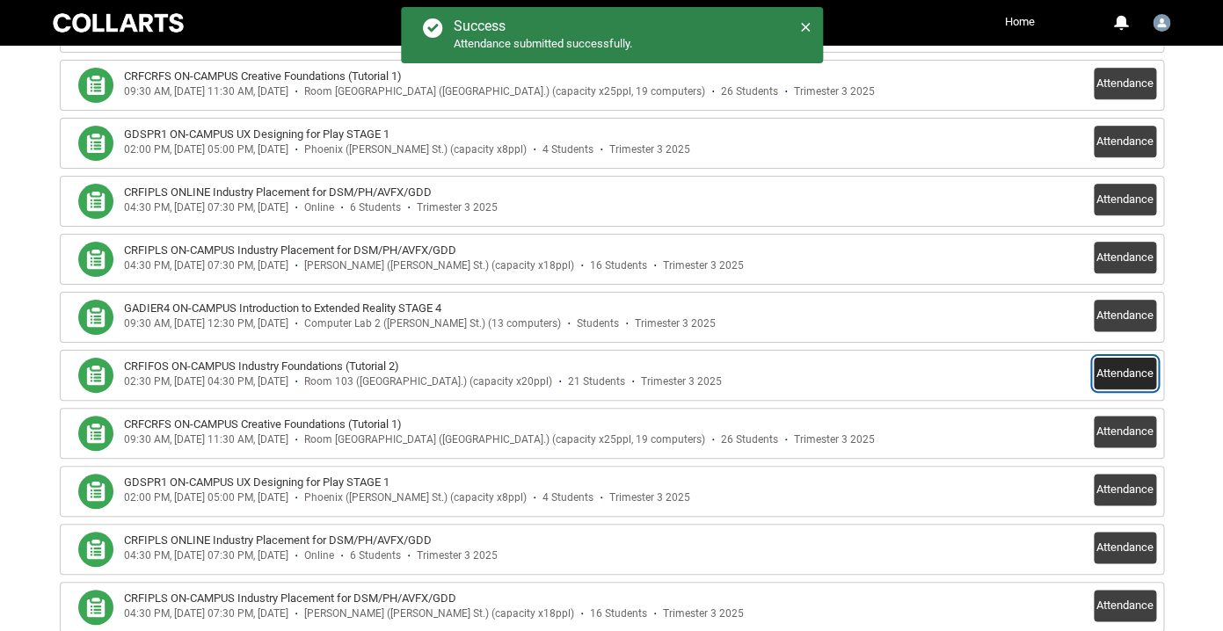
click at [1137, 373] on button "Attendance" at bounding box center [1124, 374] width 62 height 32
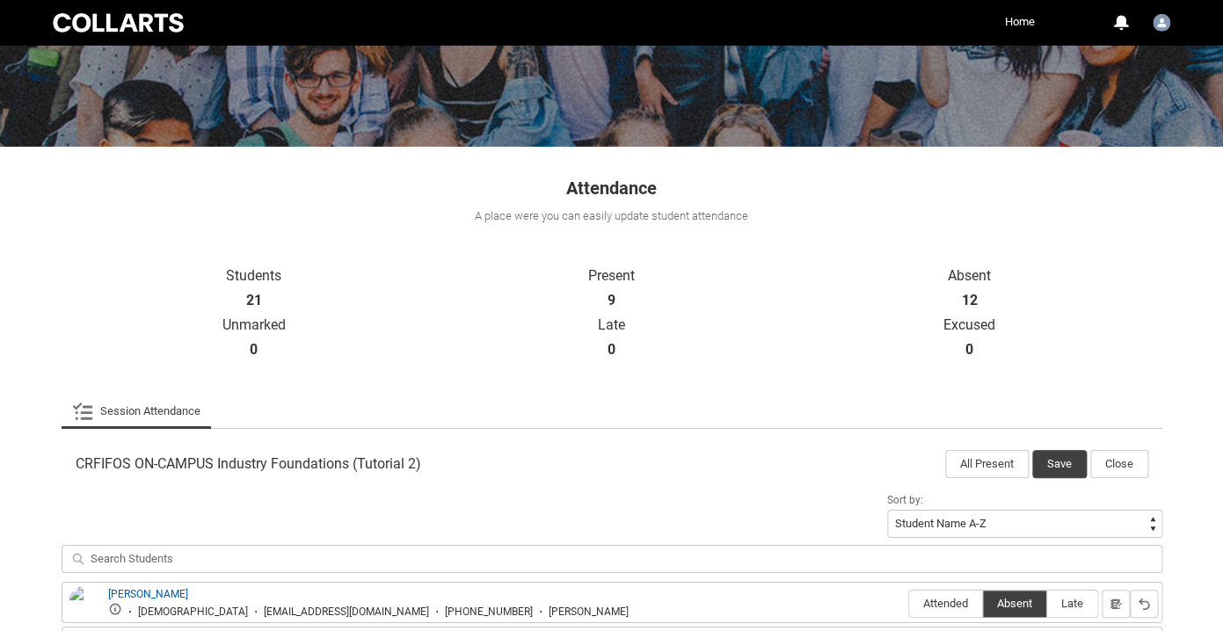
scroll to position [185, 0]
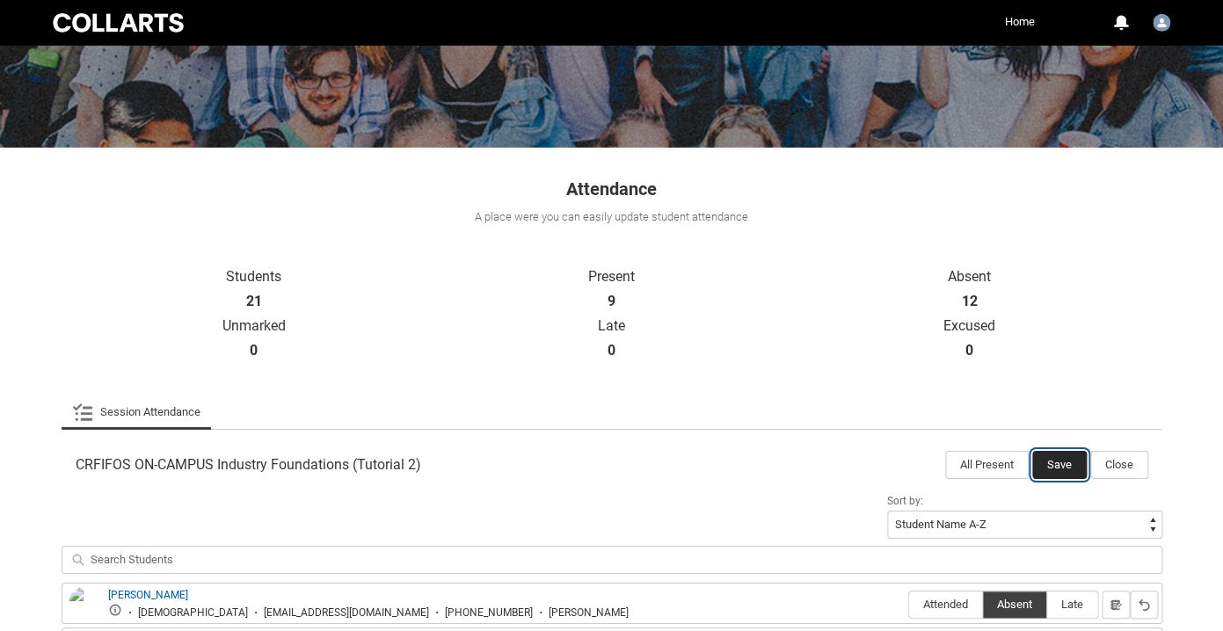
click at [1061, 464] on button "Save" at bounding box center [1059, 465] width 54 height 28
